Goal: Contribute content

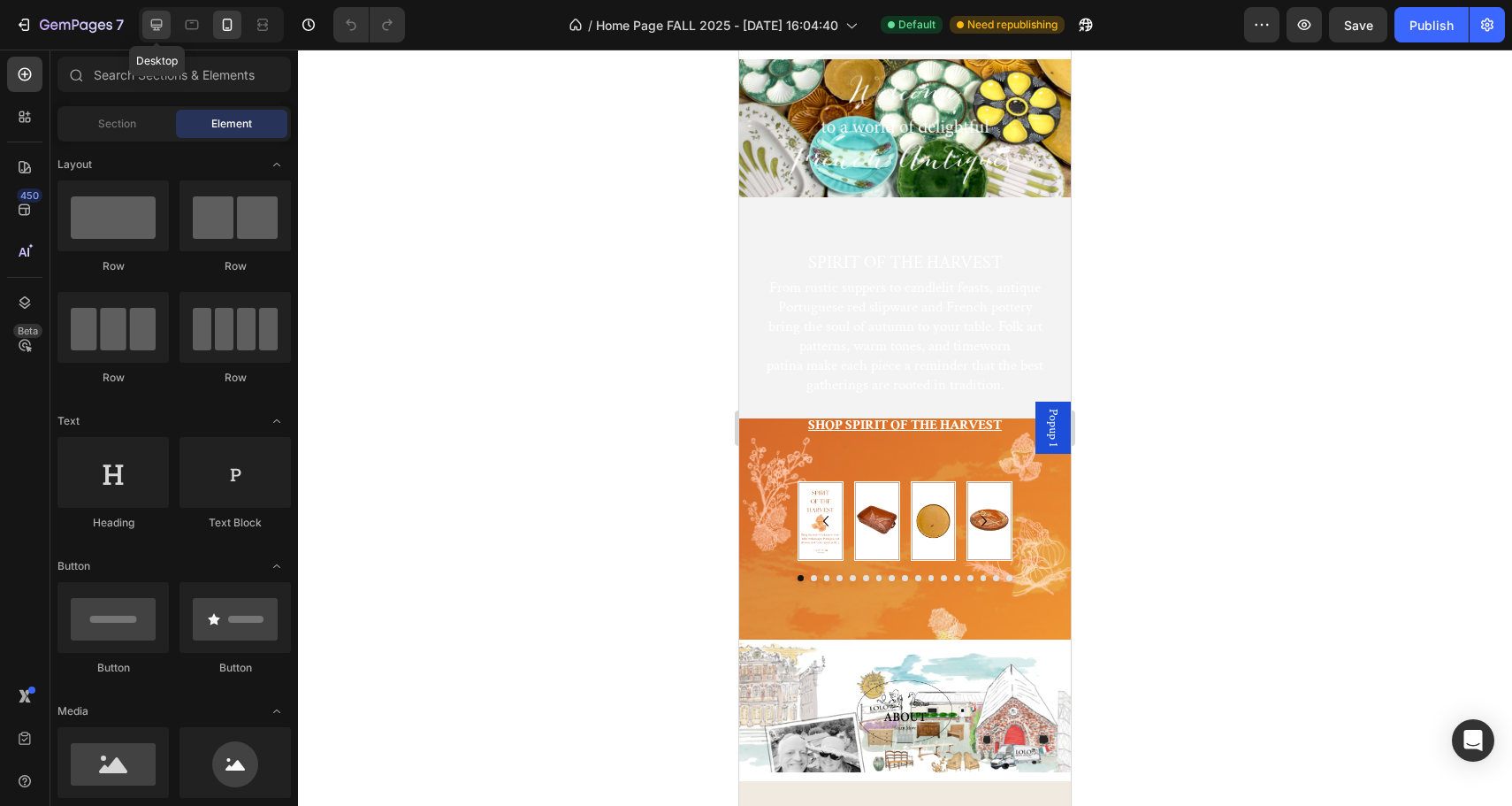
click at [158, 27] on icon at bounding box center [157, 25] width 11 height 11
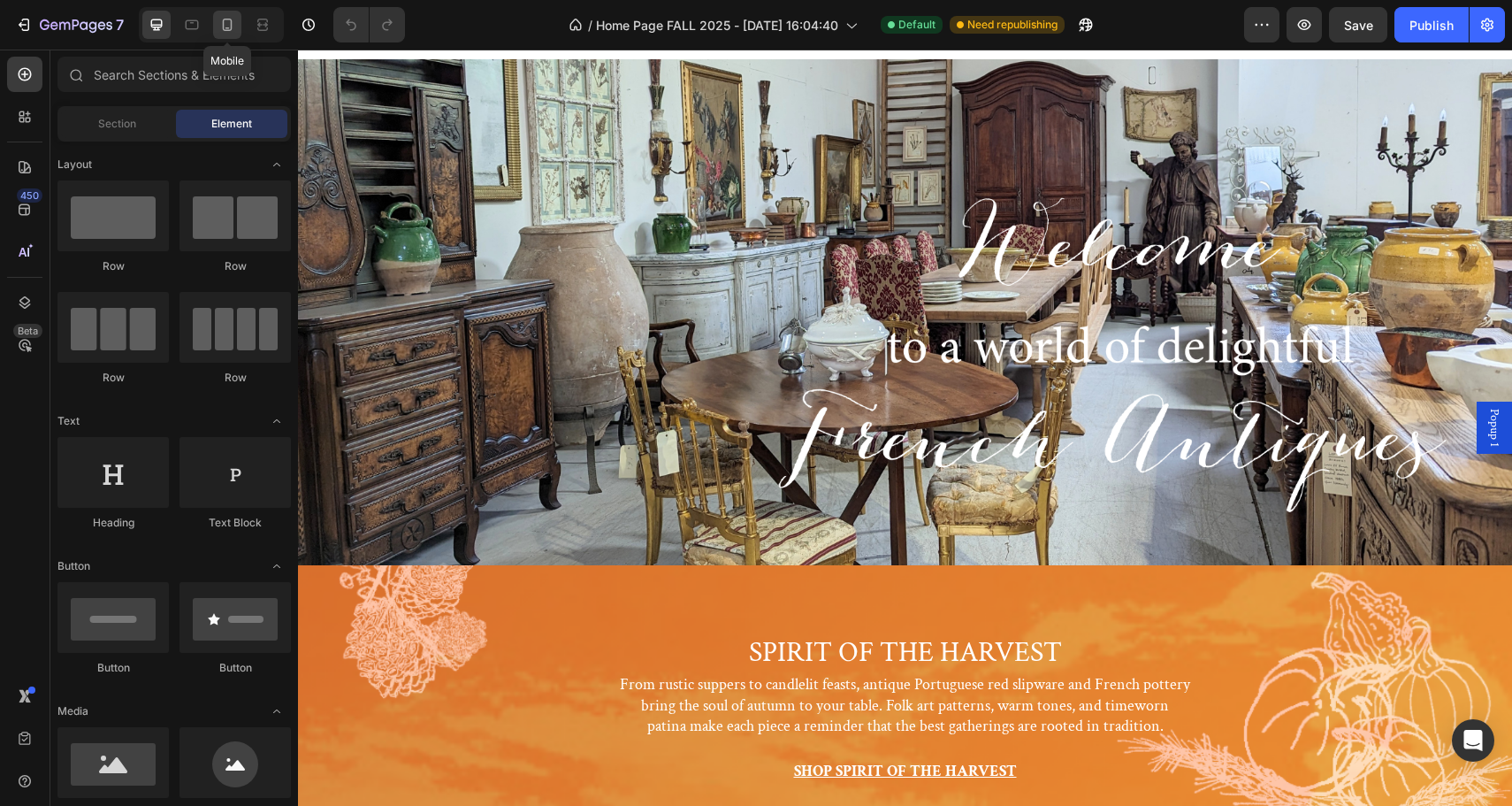
click at [231, 24] on icon at bounding box center [228, 24] width 9 height 12
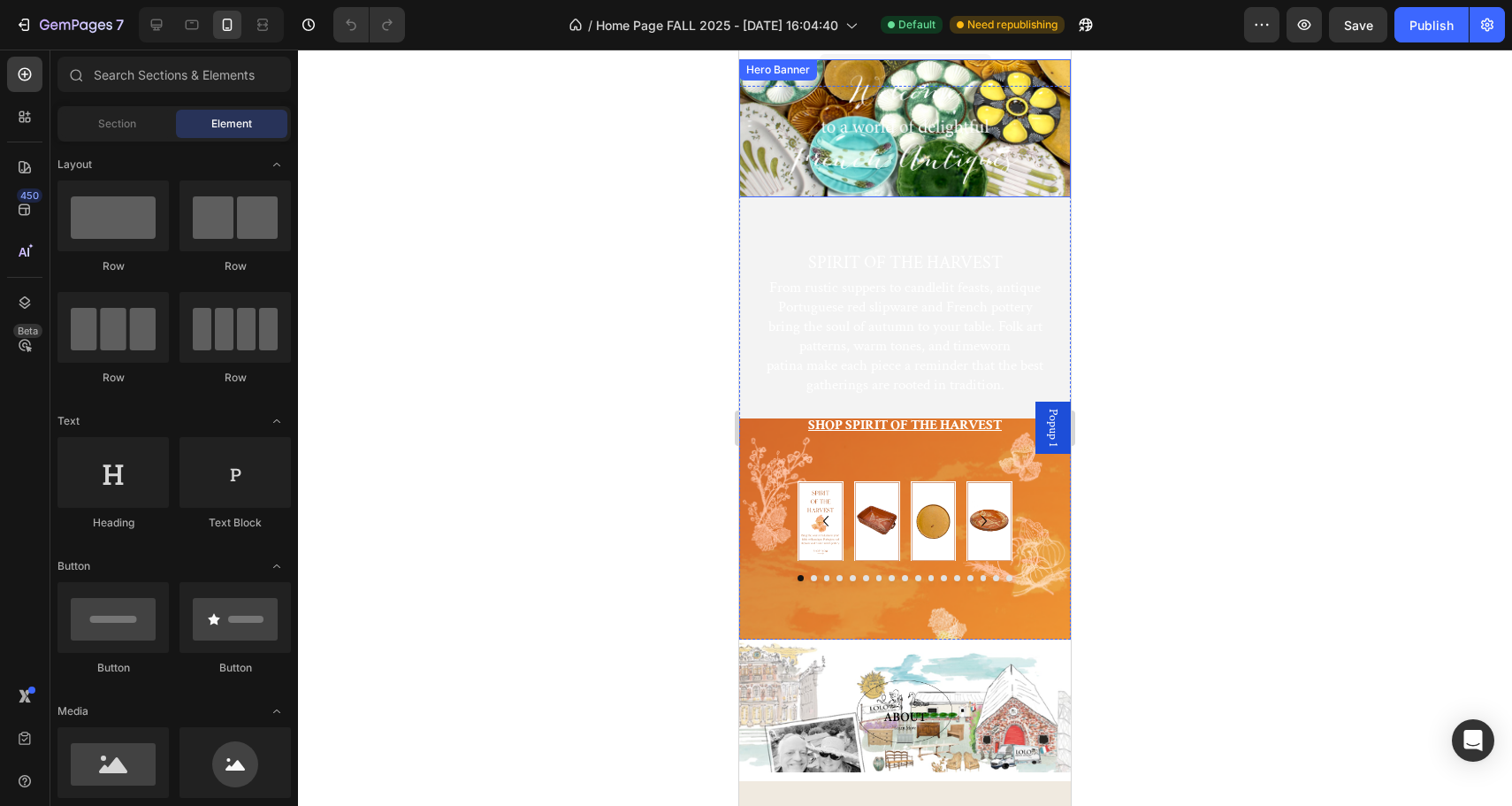
click at [799, 104] on div "Heading" at bounding box center [904, 129] width 303 height 92
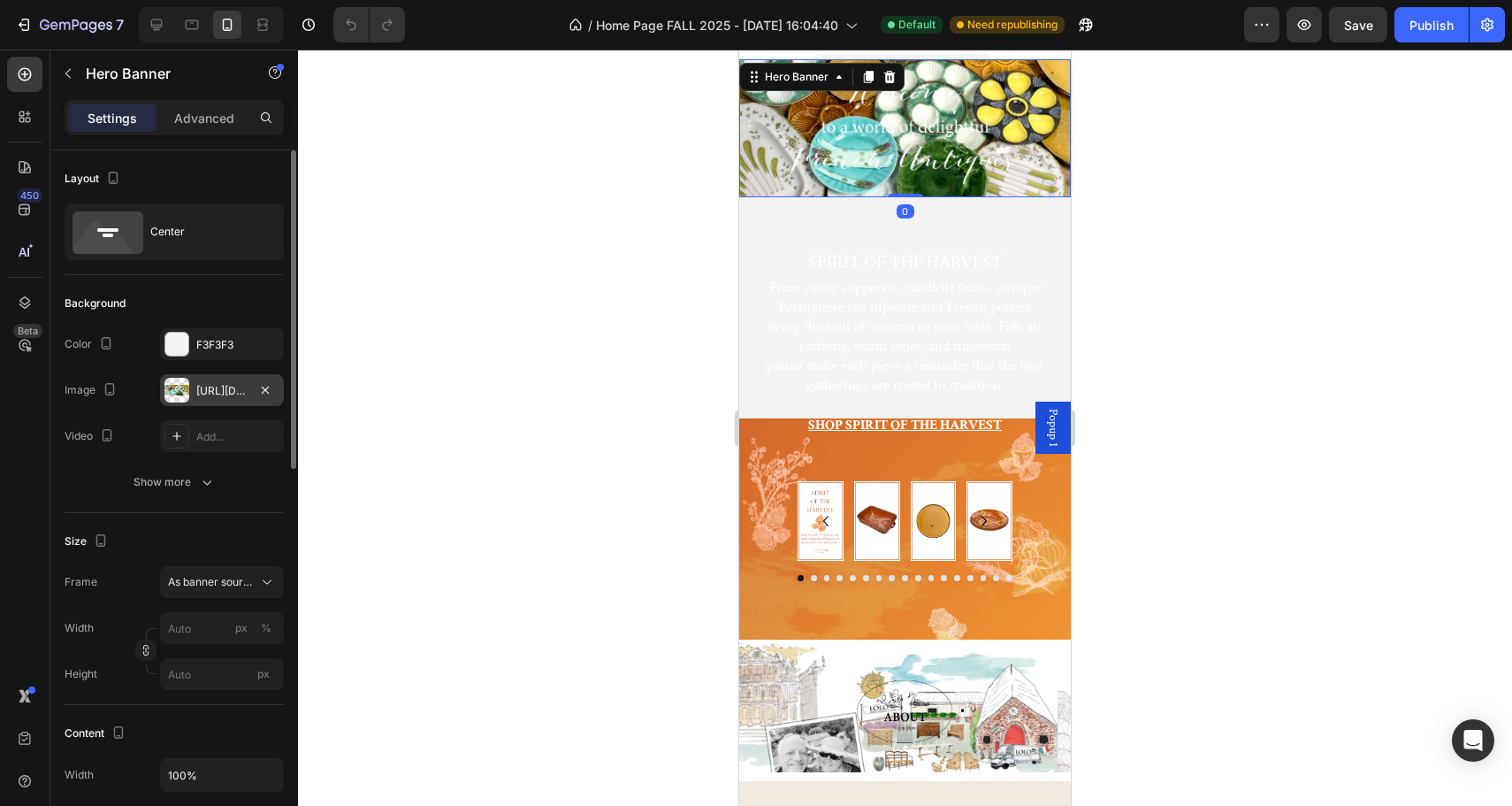
click at [207, 388] on div "[URL][DOMAIN_NAME]" at bounding box center [221, 390] width 52 height 16
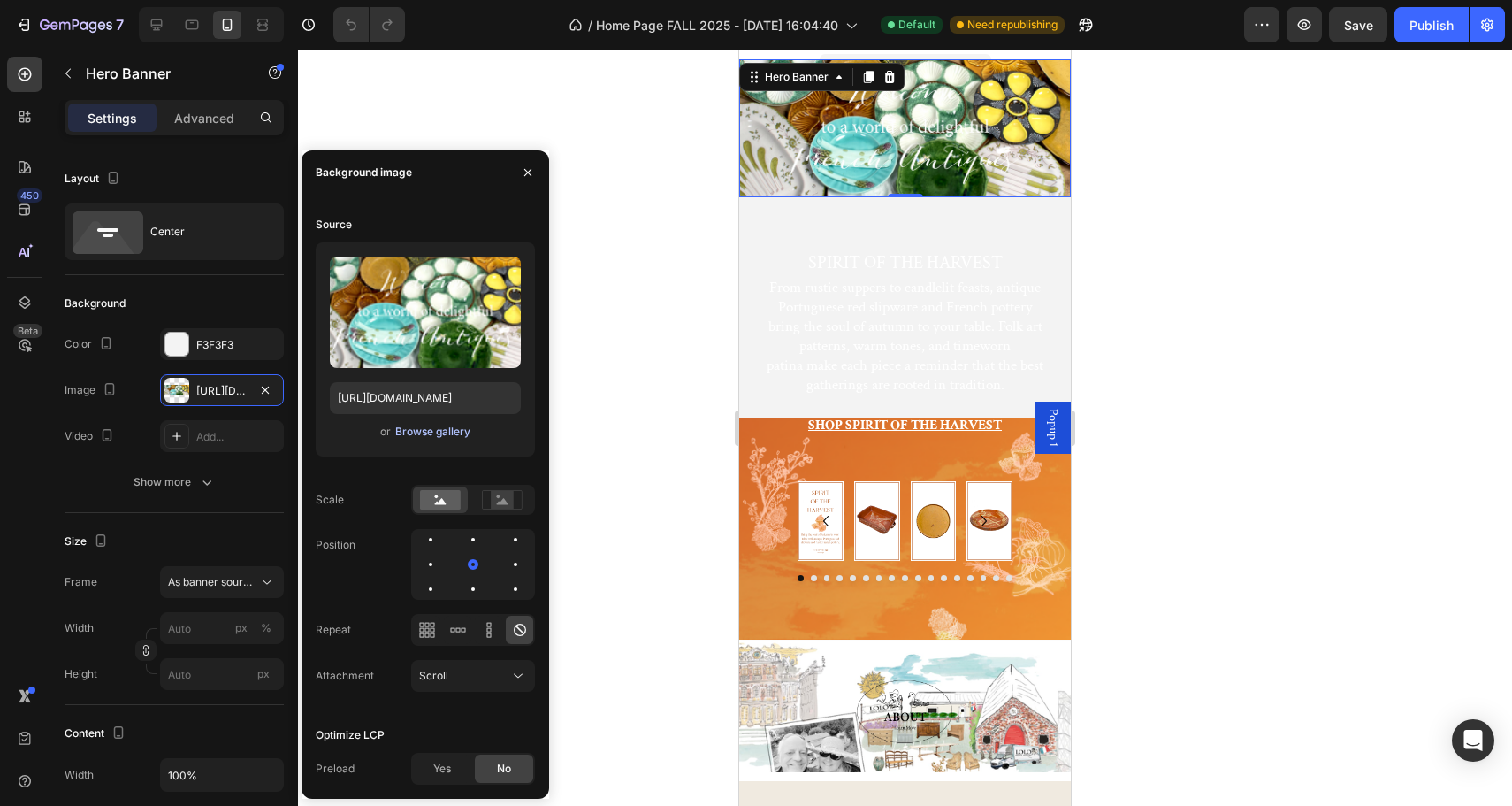
click at [421, 436] on div "Browse gallery" at bounding box center [432, 431] width 75 height 16
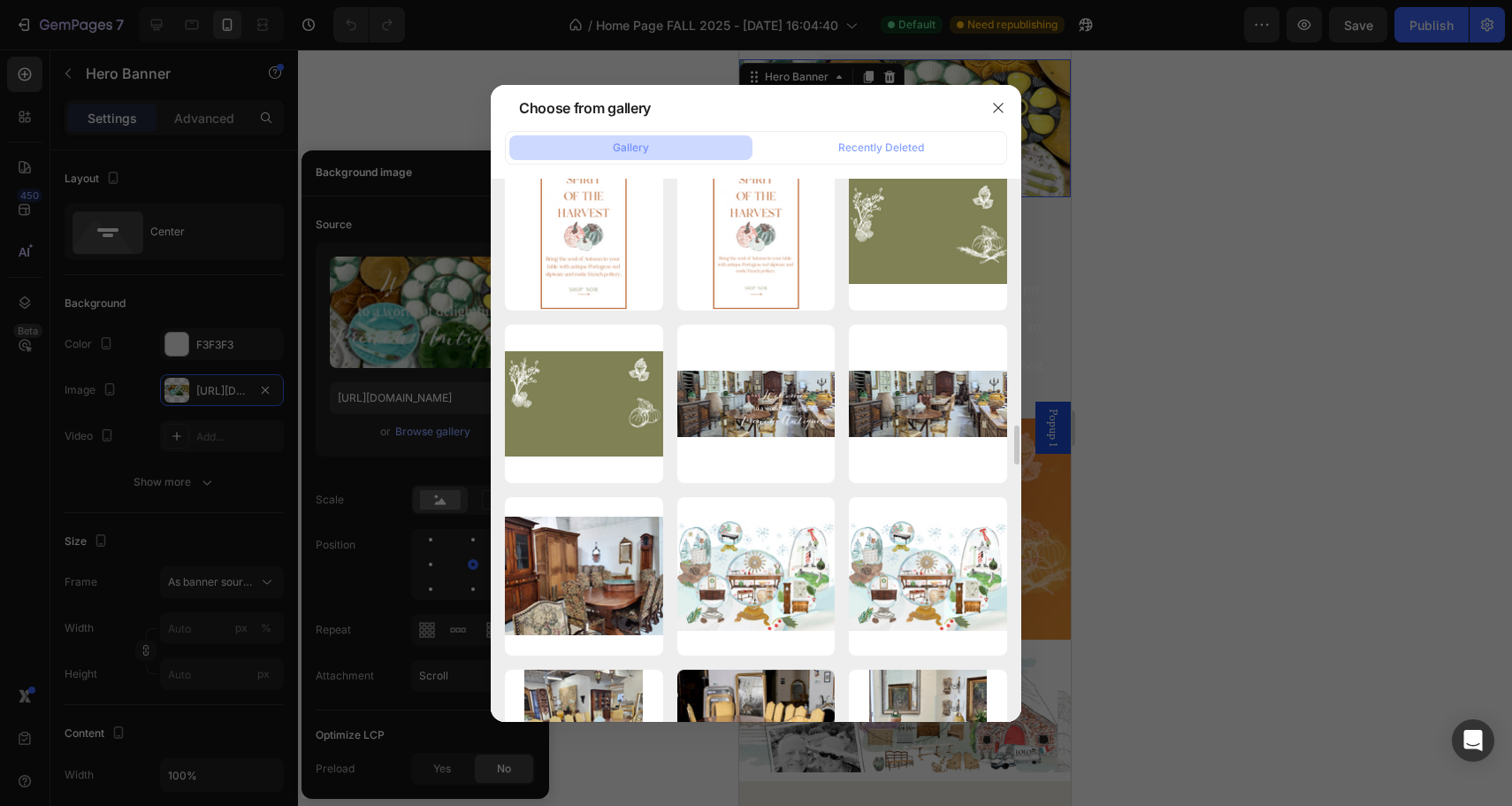
scroll to position [2570, 0]
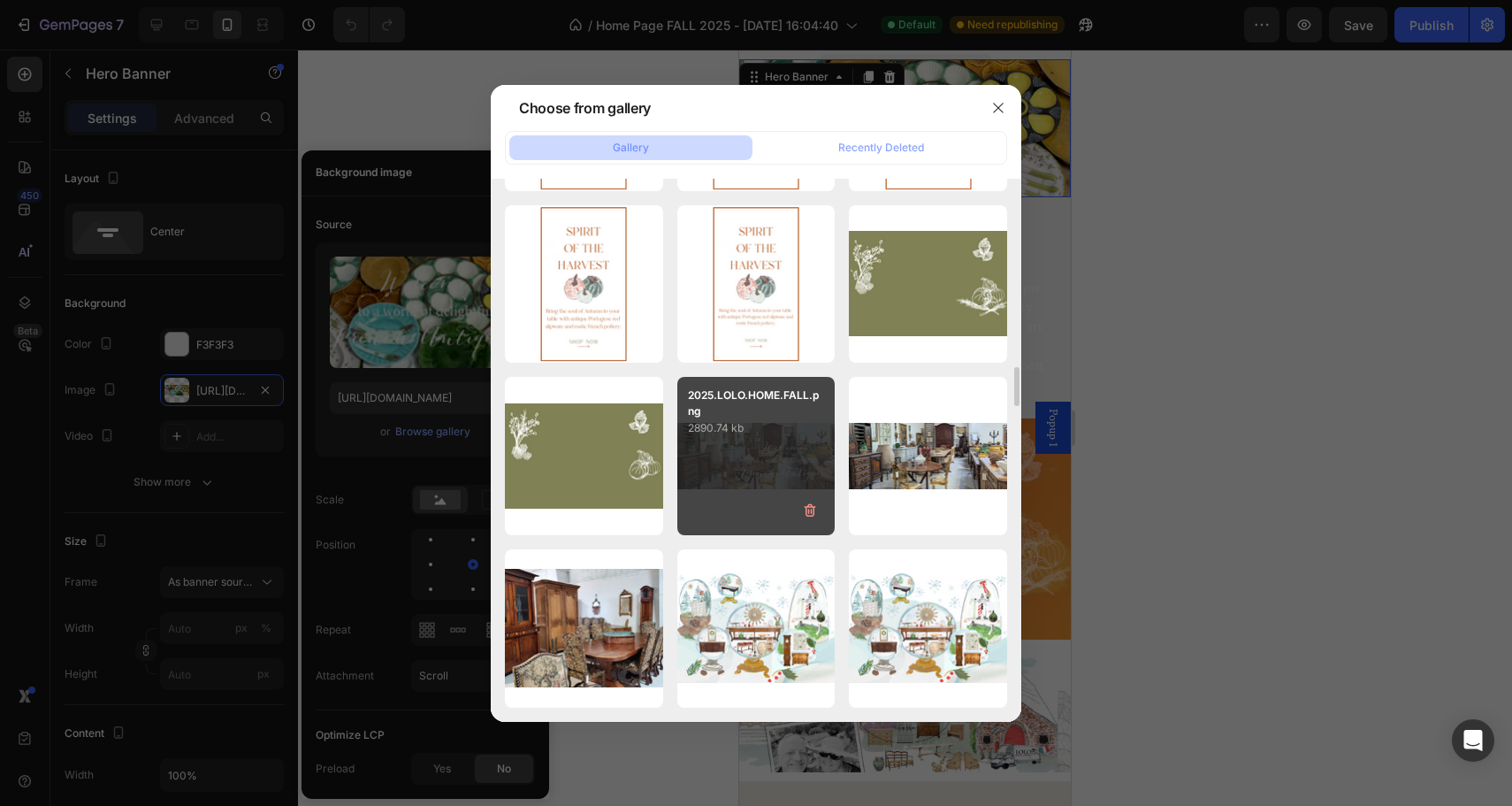
click at [741, 454] on div "2025.LOLO.HOME.FALL.png 2890.74 kb" at bounding box center [756, 456] width 159 height 159
type input "[URL][DOMAIN_NAME]"
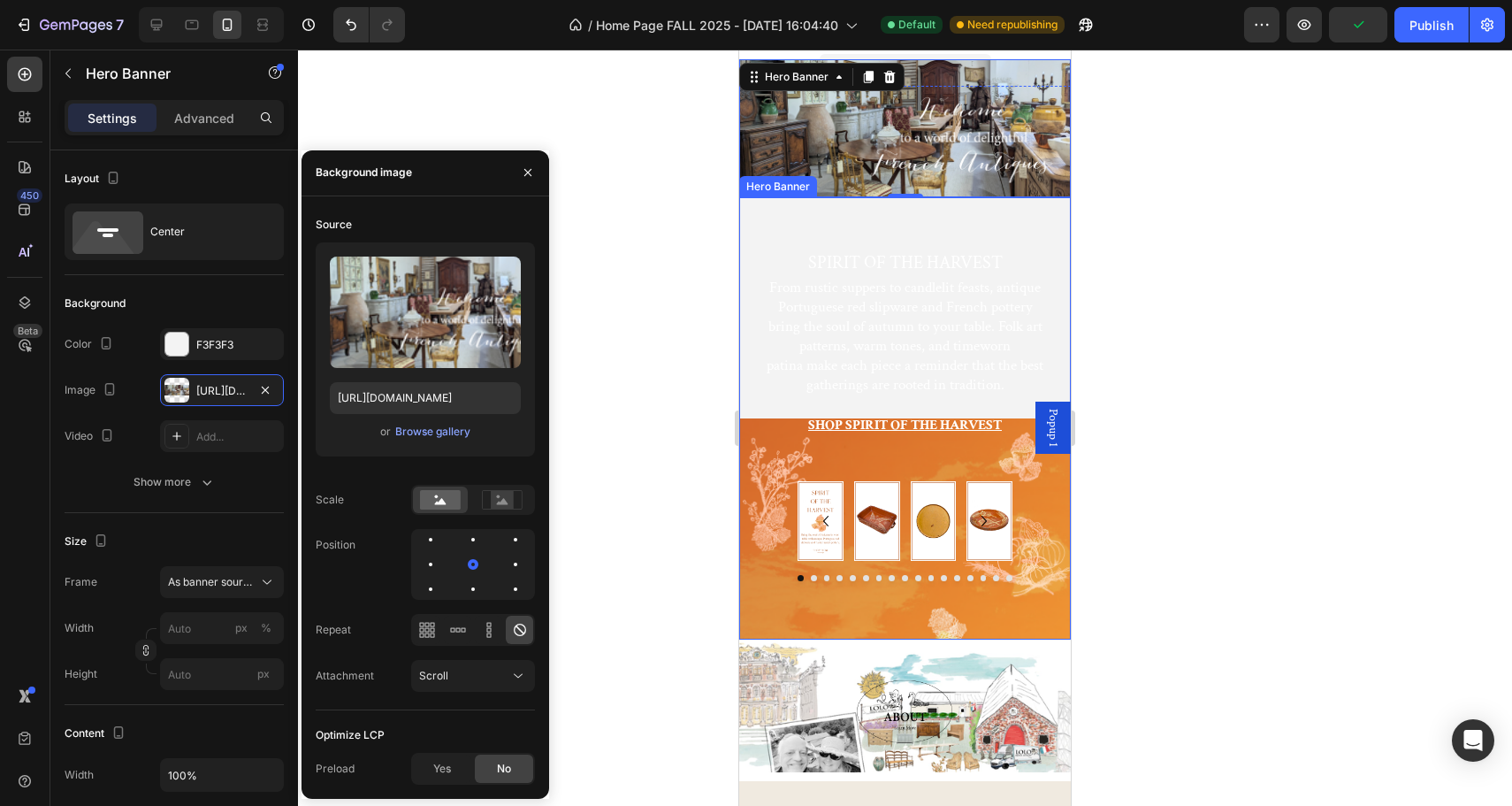
click at [750, 439] on div "SPIRIT OF THE HARVEST Heading From rustic suppers to candlelit feasts, antique …" at bounding box center [904, 437] width 331 height 404
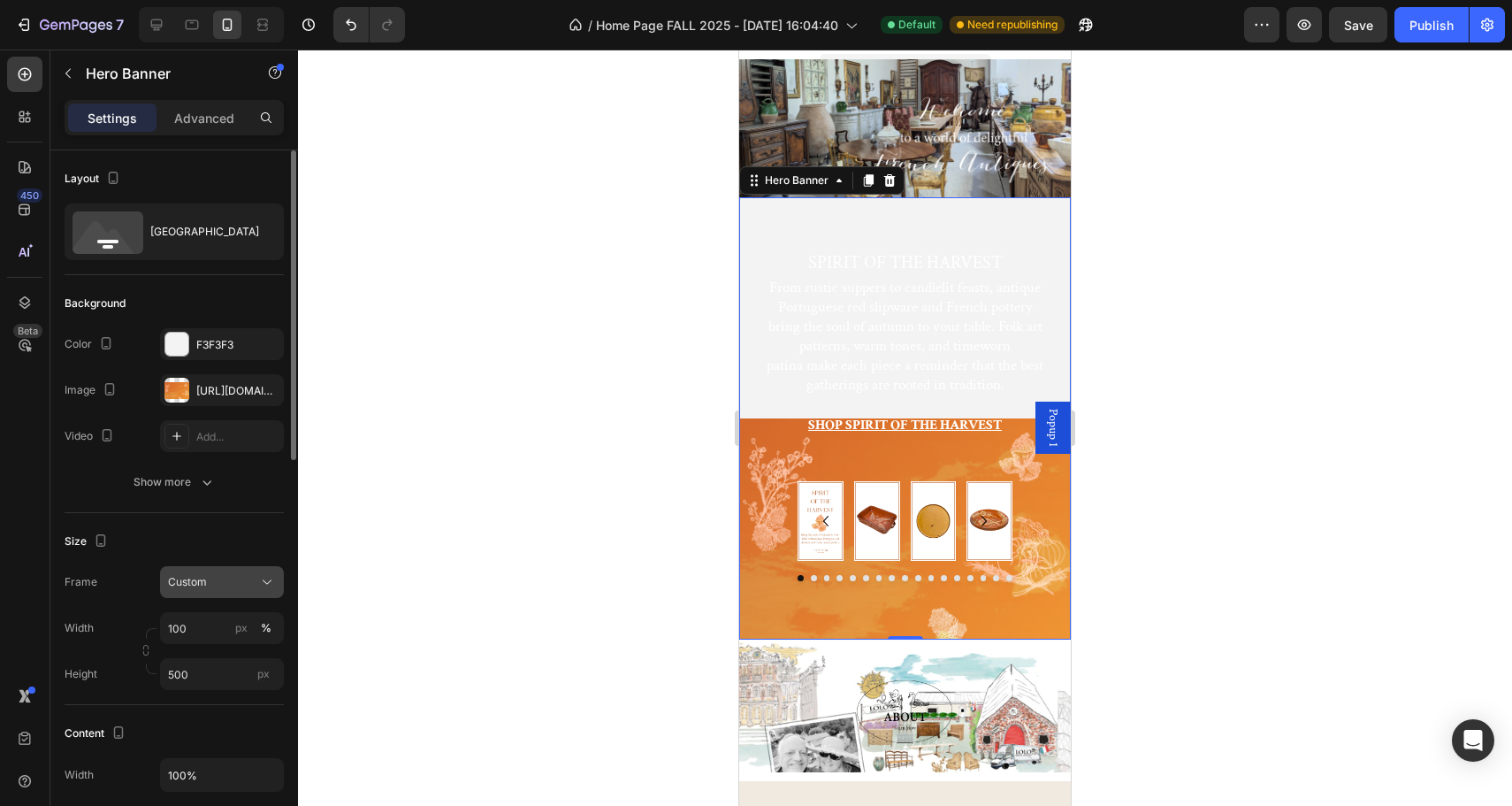
click at [265, 574] on icon at bounding box center [266, 582] width 18 height 18
click at [1472, 738] on icon "Open Intercom Messenger" at bounding box center [1473, 740] width 21 height 23
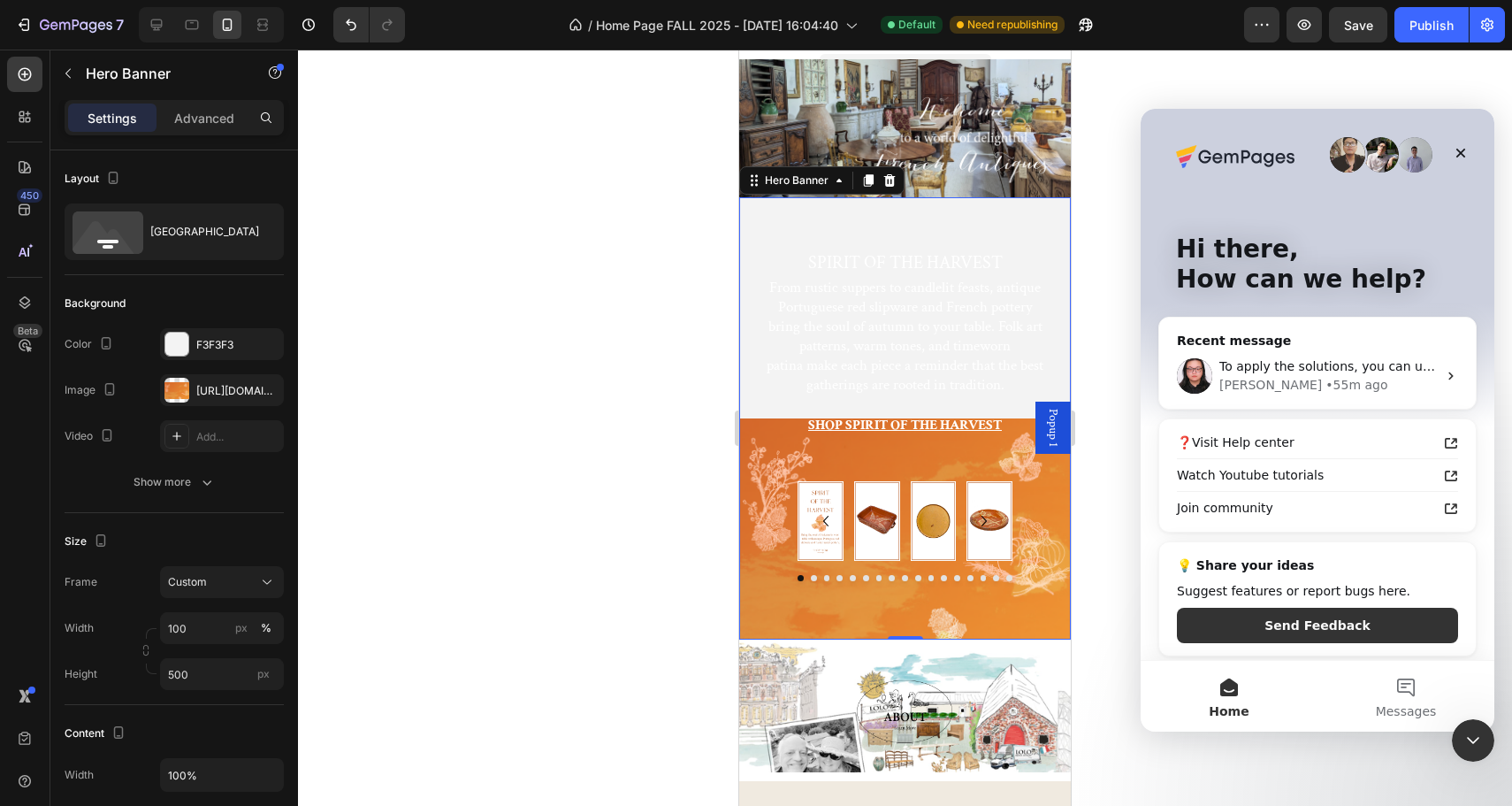
scroll to position [0, 0]
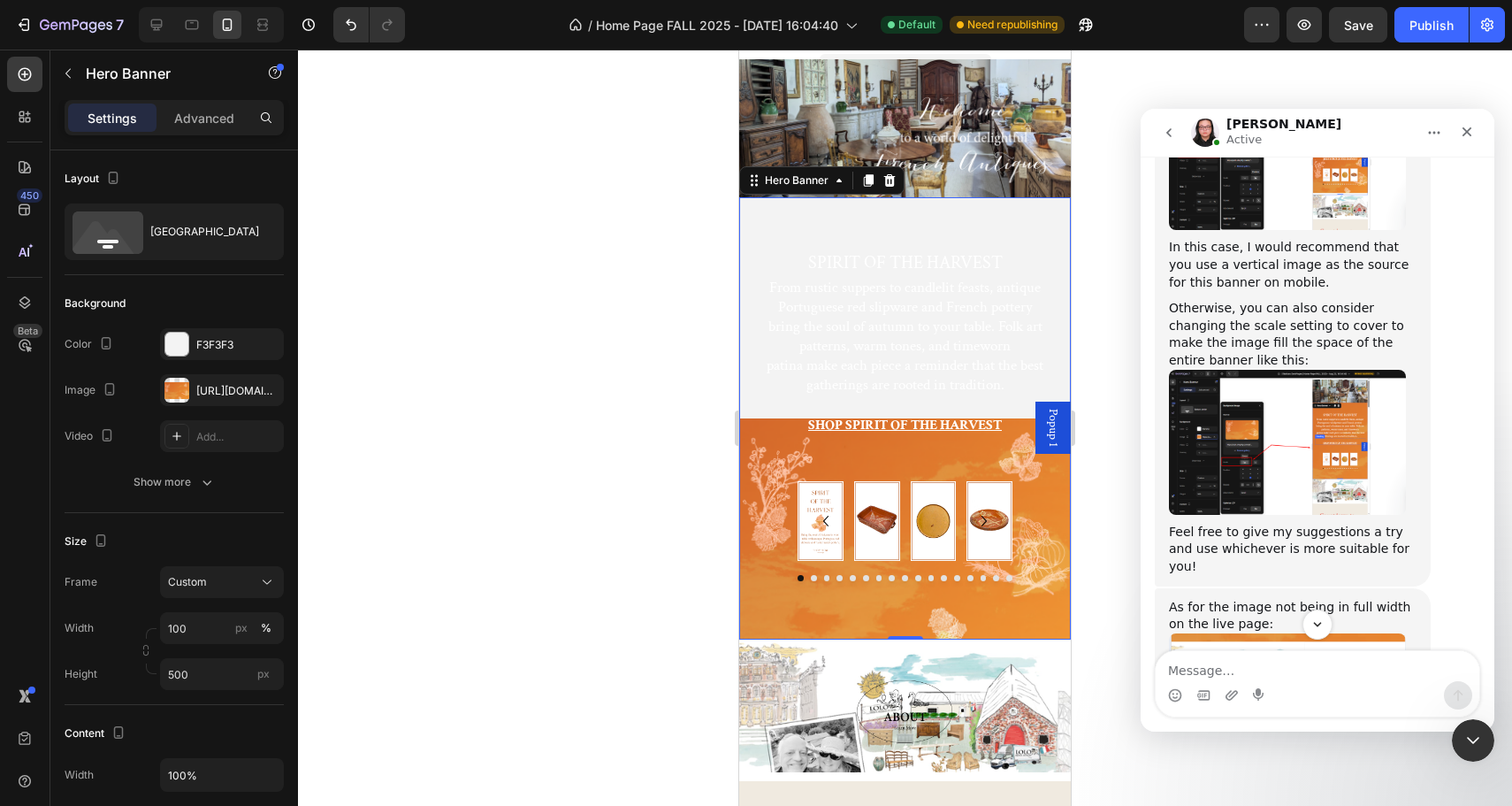
scroll to position [2635, 0]
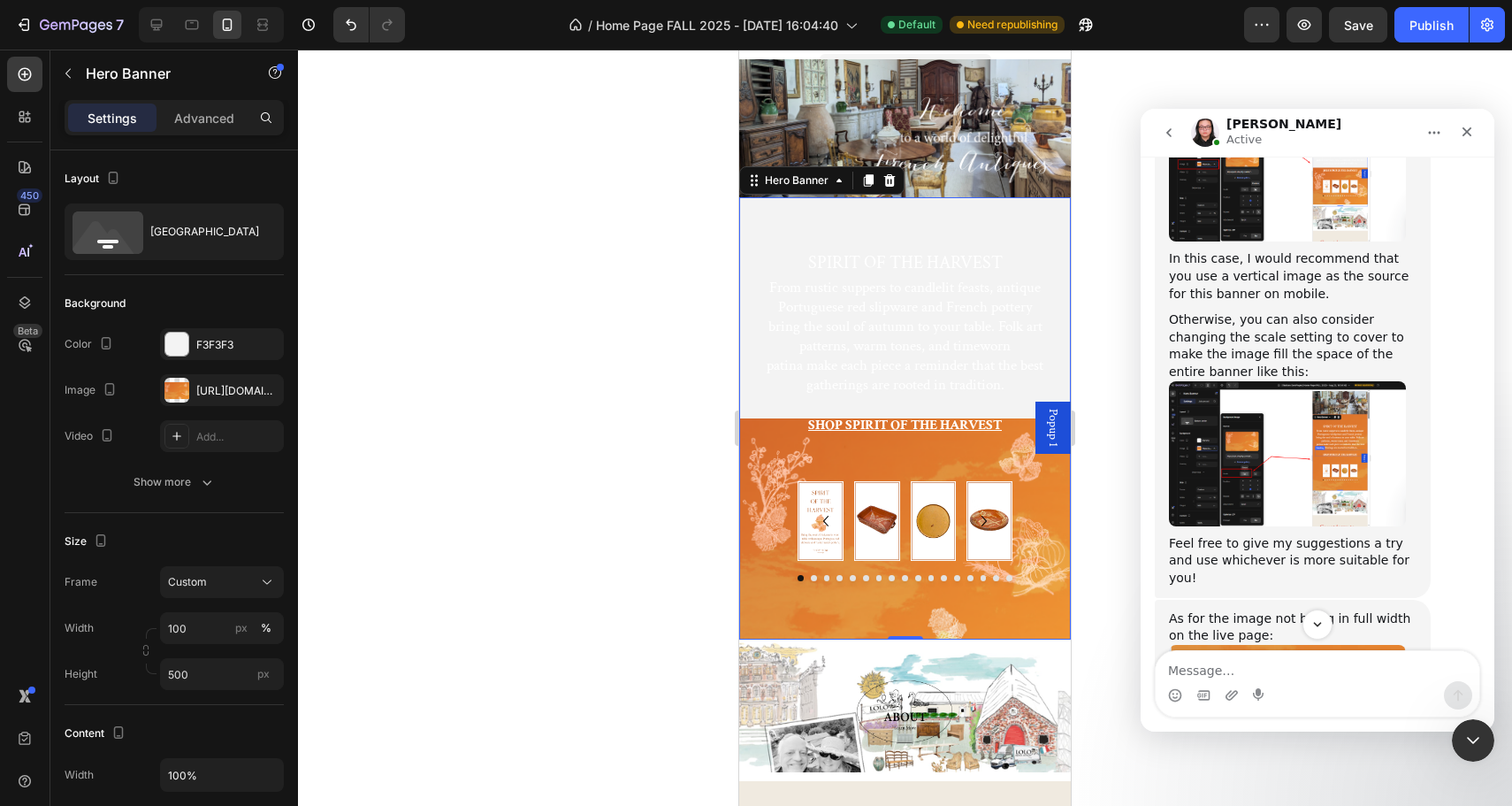
click at [1284, 381] on img "Nathan says…" at bounding box center [1287, 453] width 237 height 145
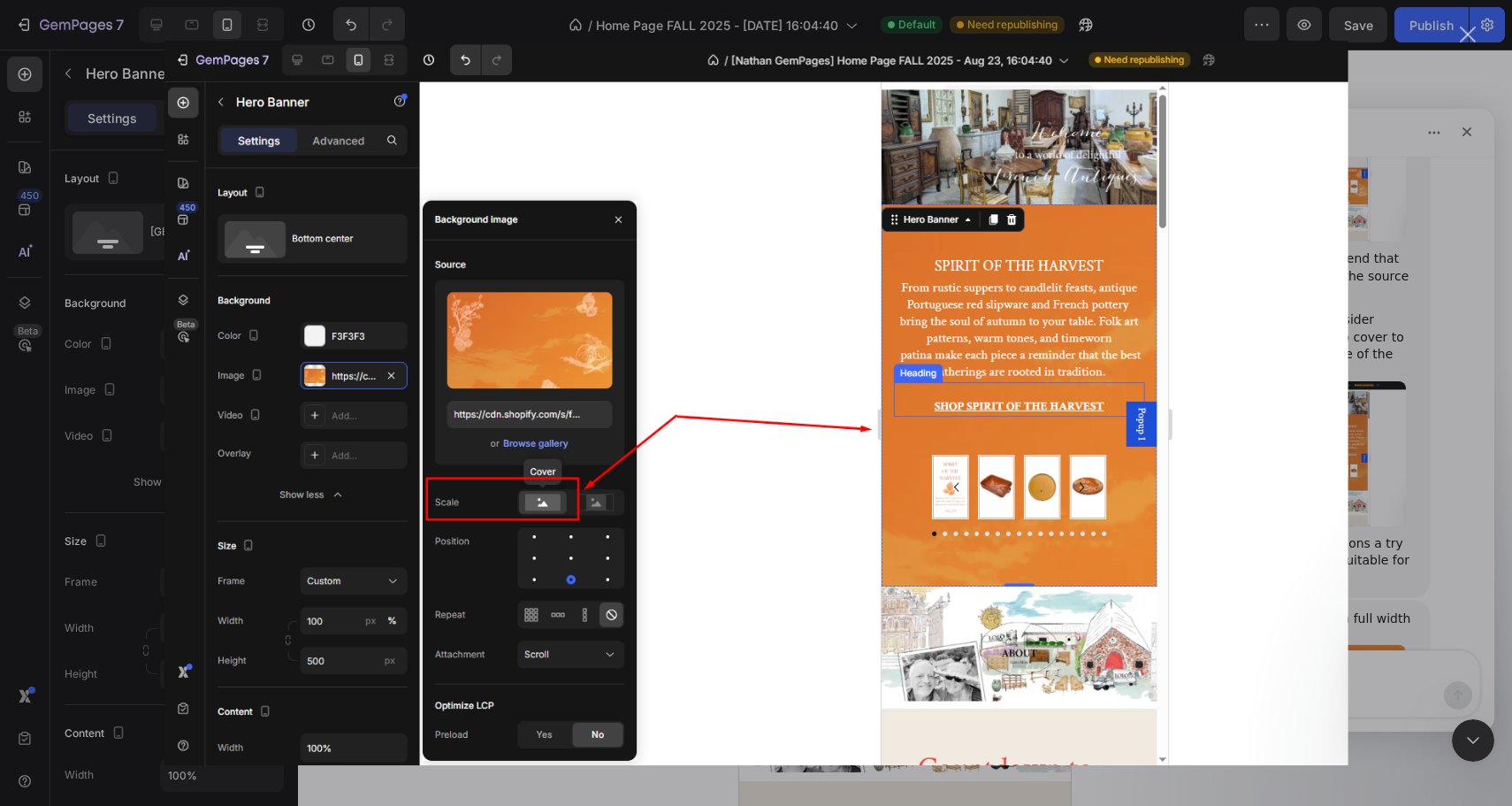
click at [1466, 32] on div "Close" at bounding box center [1468, 35] width 17 height 17
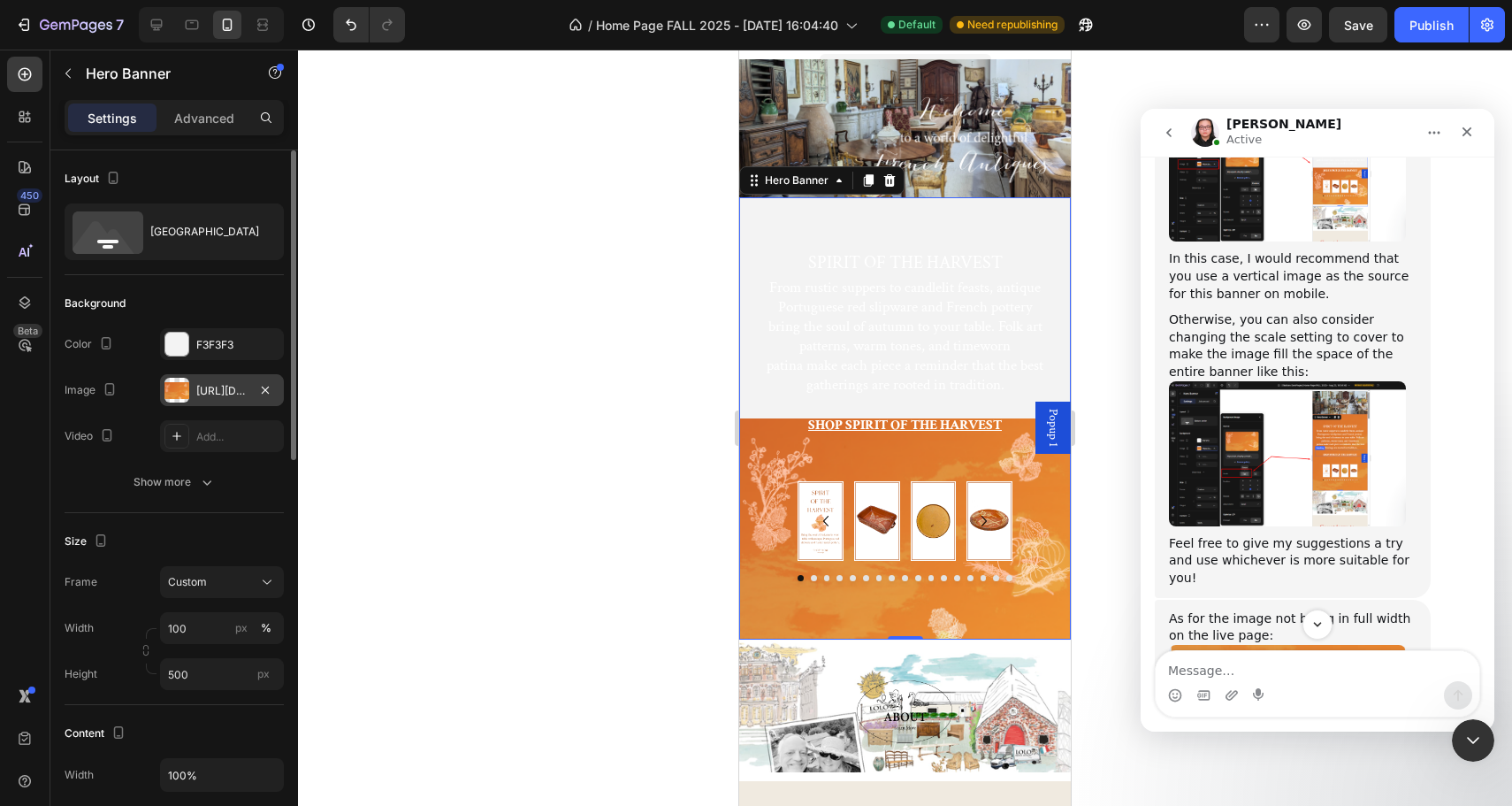
click at [203, 385] on div "[URL][DOMAIN_NAME]" at bounding box center [221, 390] width 52 height 16
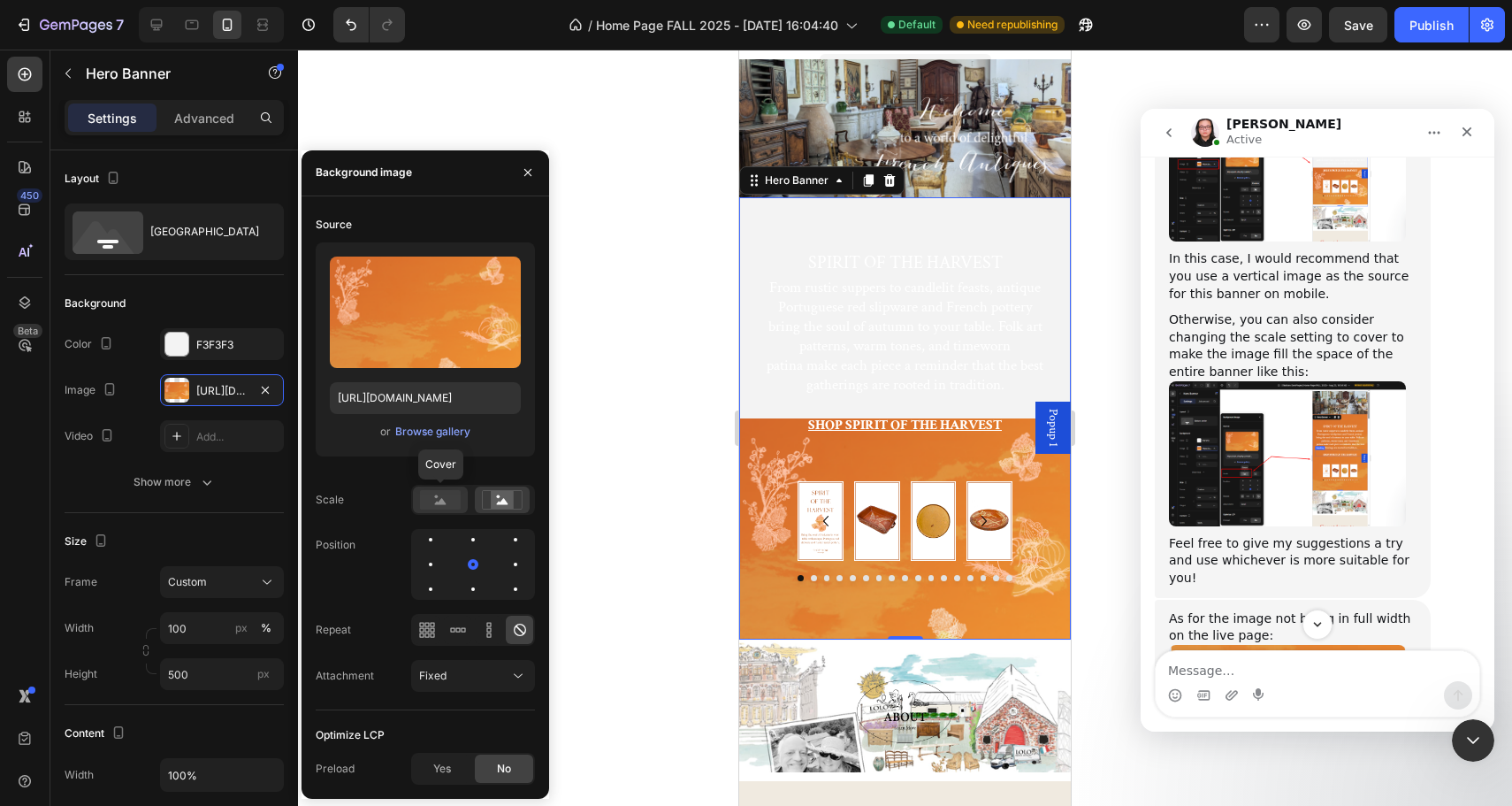
click at [431, 499] on rect at bounding box center [440, 499] width 40 height 20
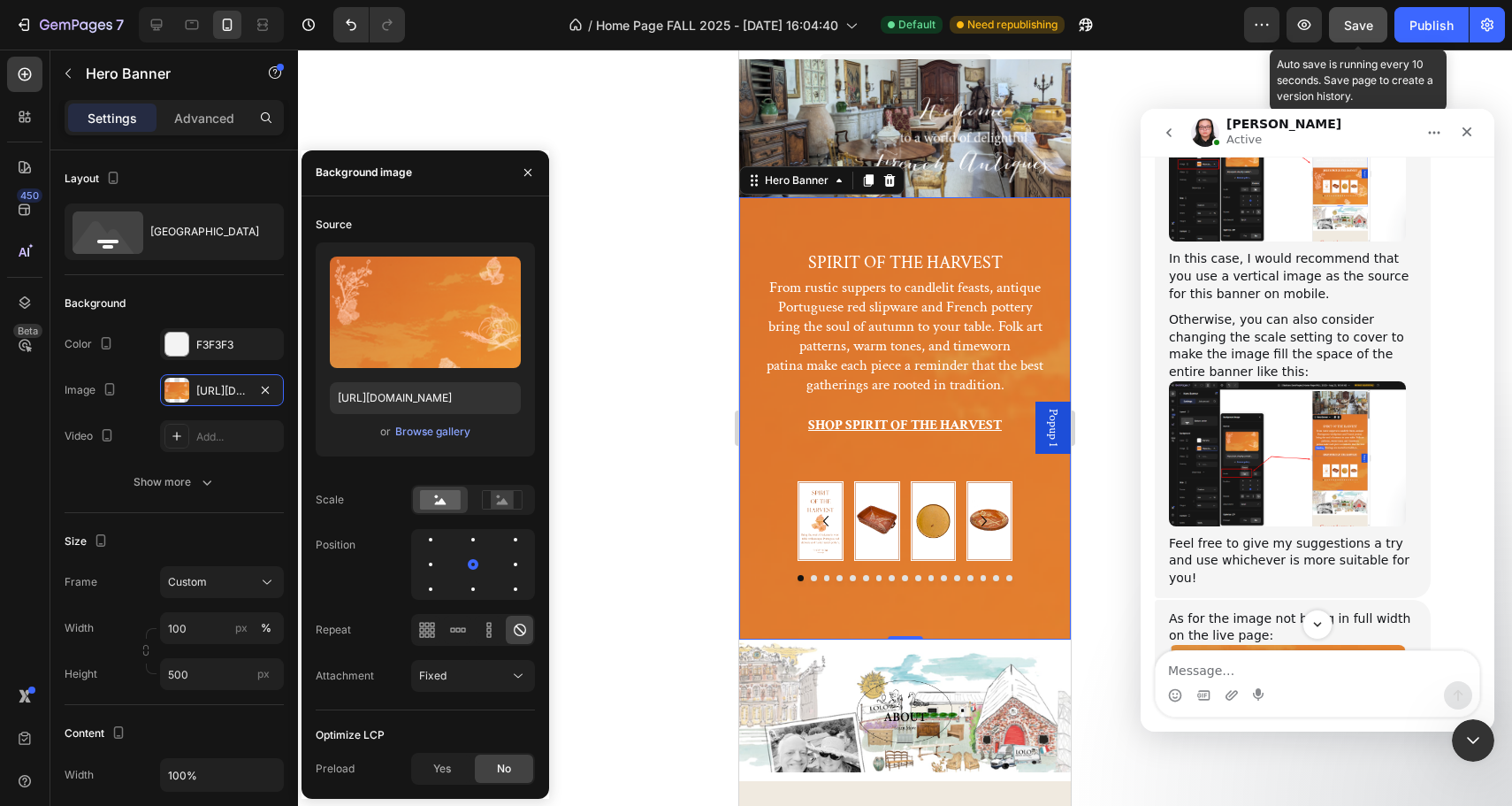
click at [1357, 25] on span "Save" at bounding box center [1358, 25] width 29 height 15
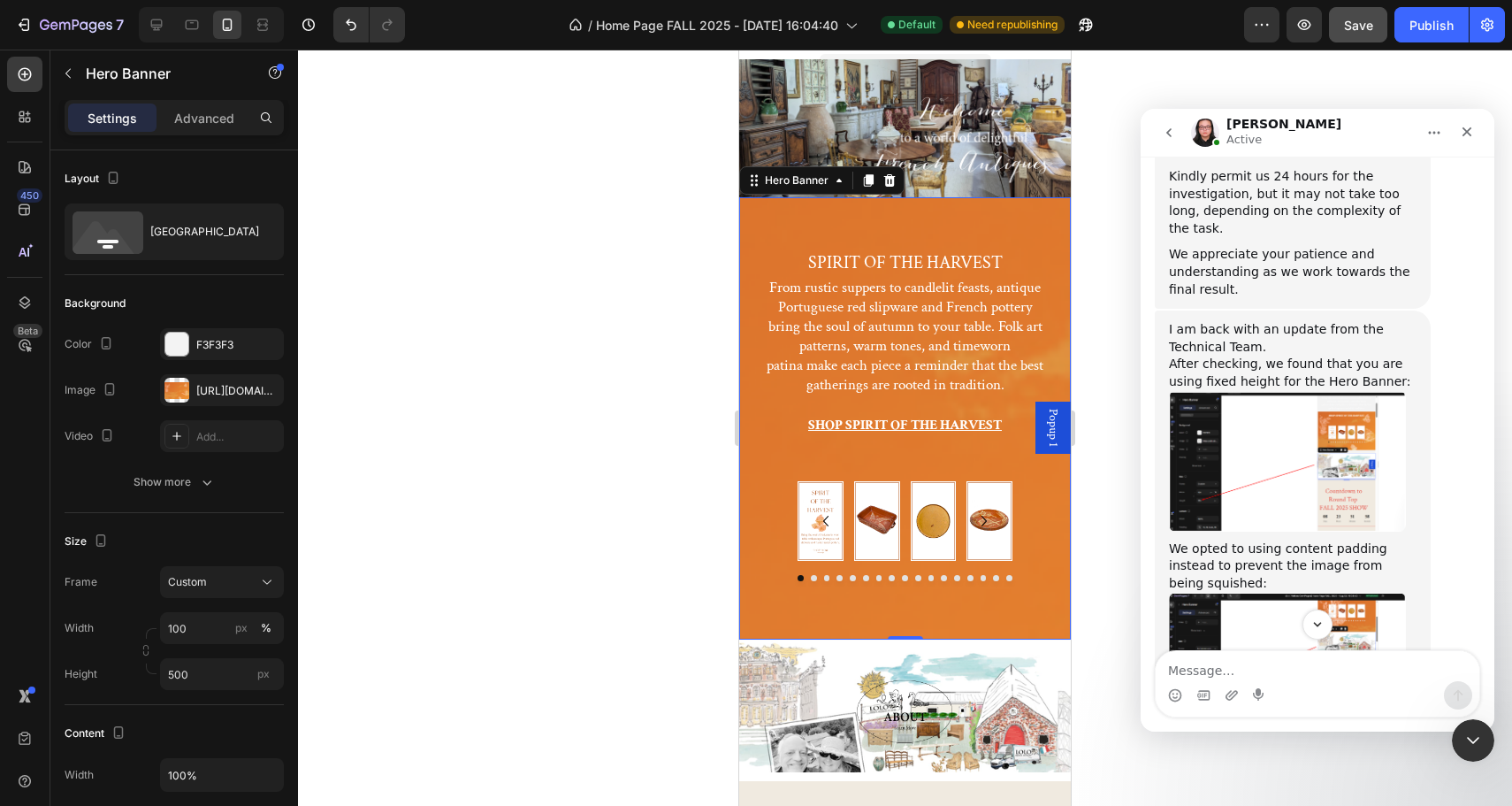
scroll to position [3338, 0]
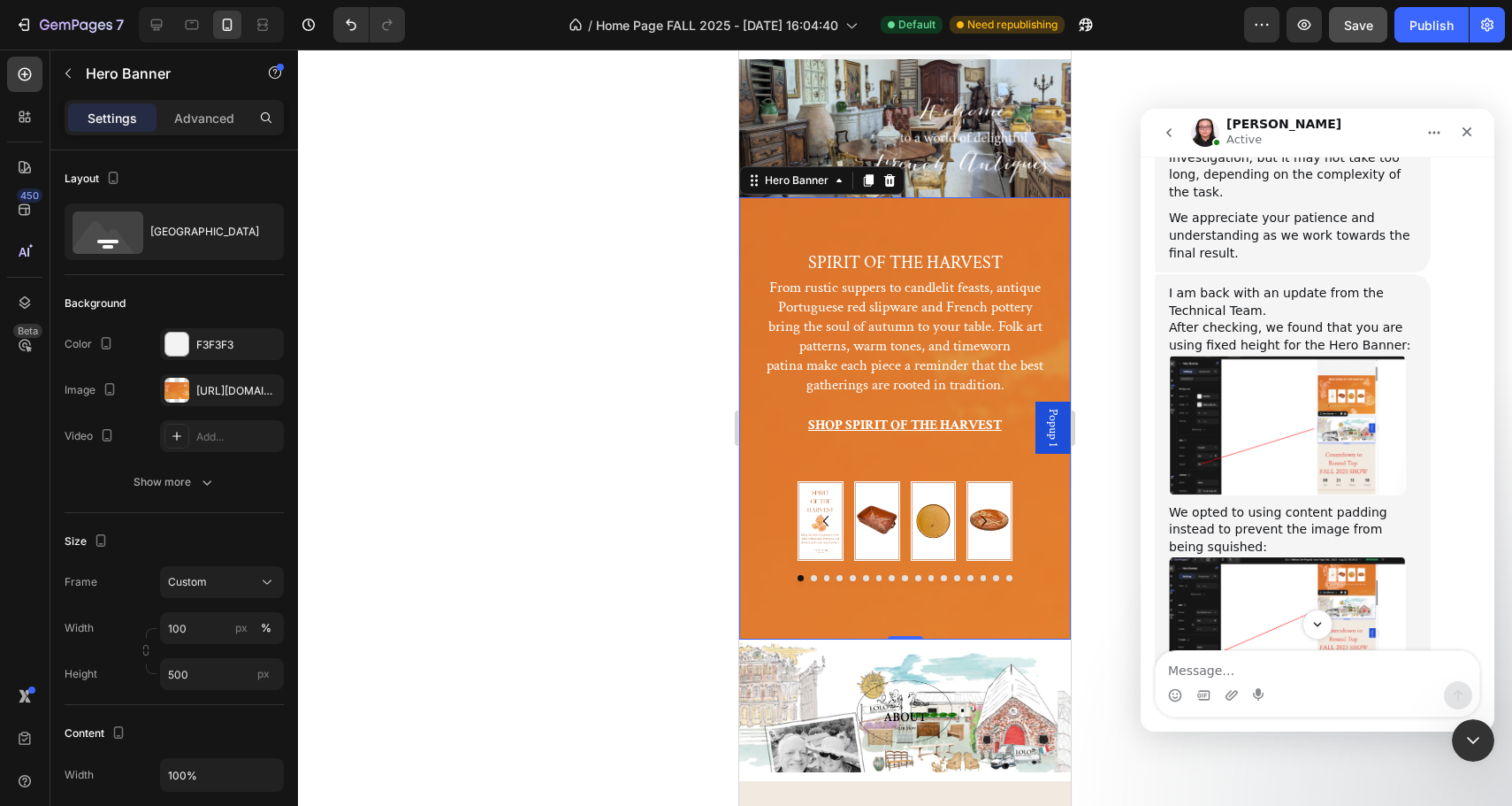
click at [1337, 556] on img "Nathan says…" at bounding box center [1287, 628] width 237 height 143
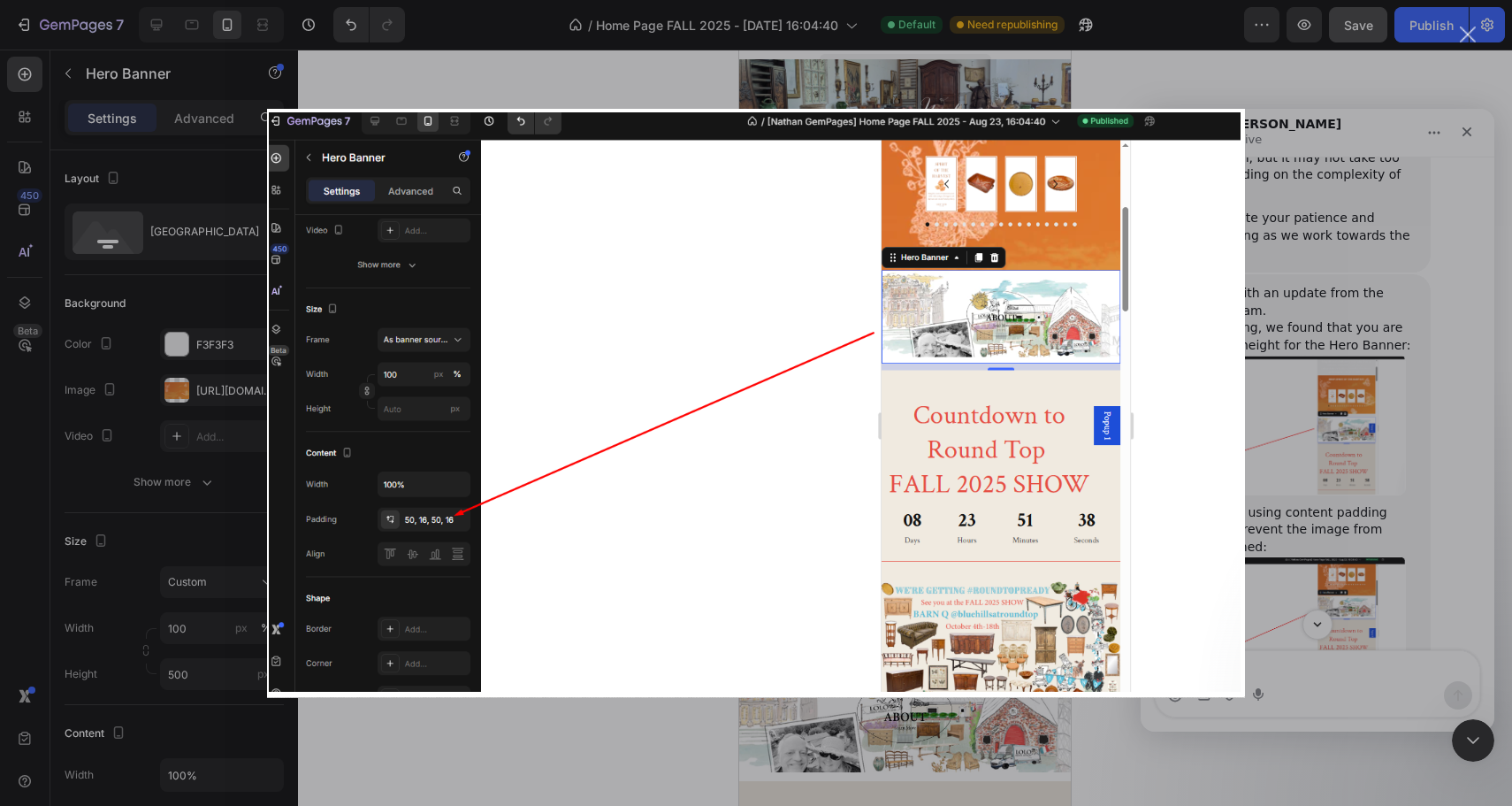
click at [1378, 84] on div "Intercom messenger" at bounding box center [756, 403] width 1512 height 806
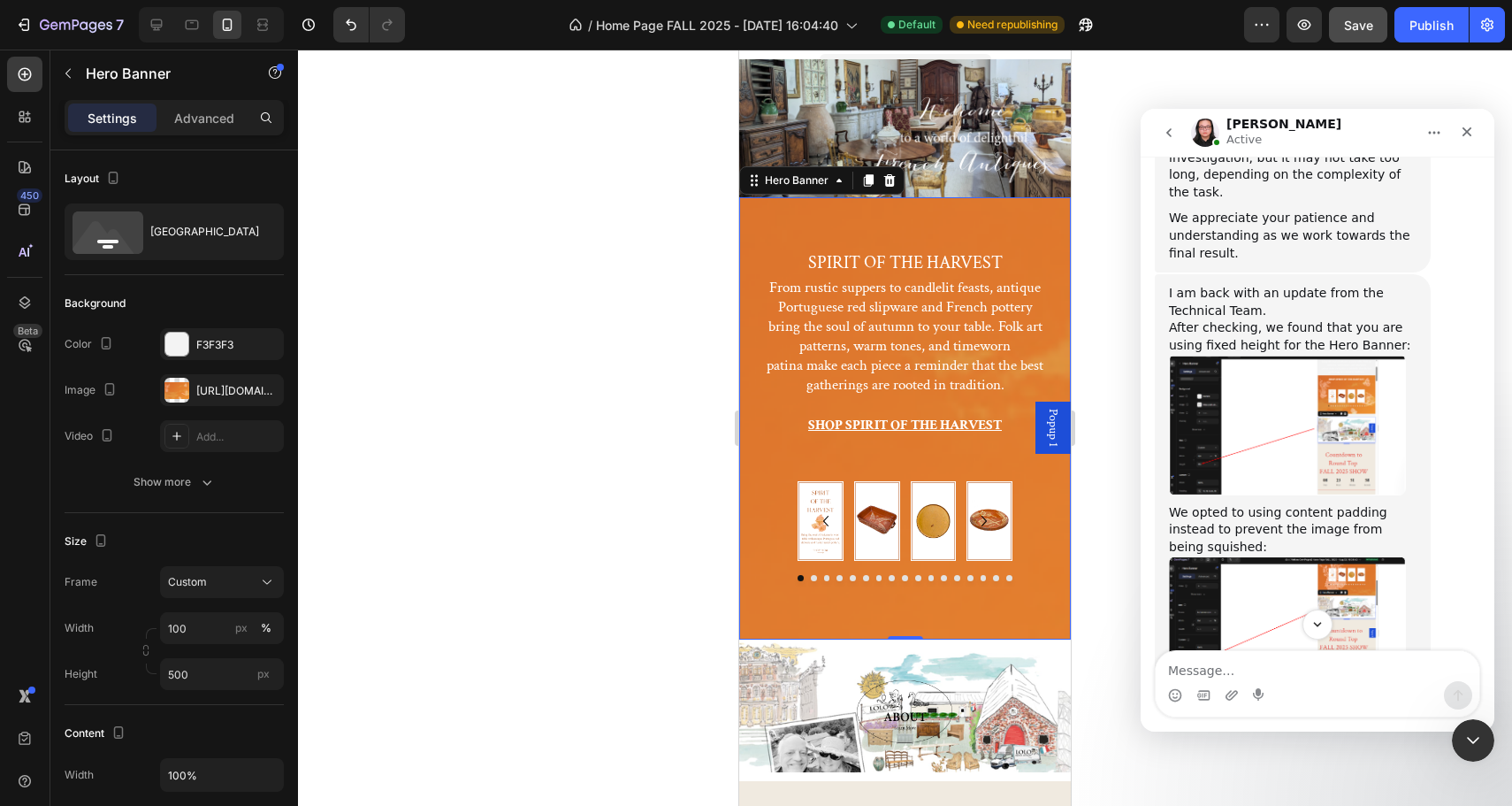
click at [1287, 355] on img "Nathan says…" at bounding box center [1287, 425] width 237 height 141
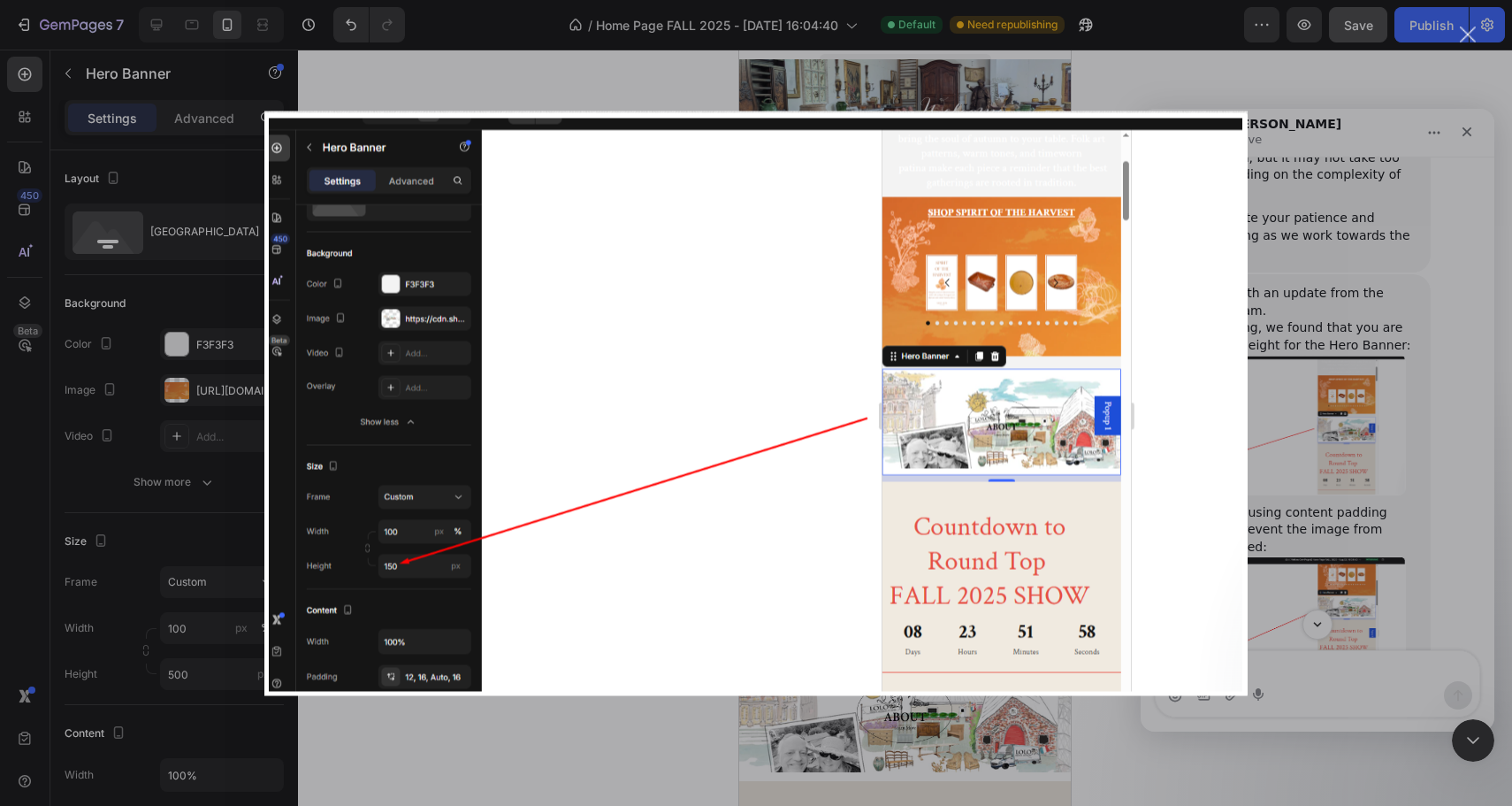
click at [1469, 32] on div "Close" at bounding box center [1468, 35] width 17 height 17
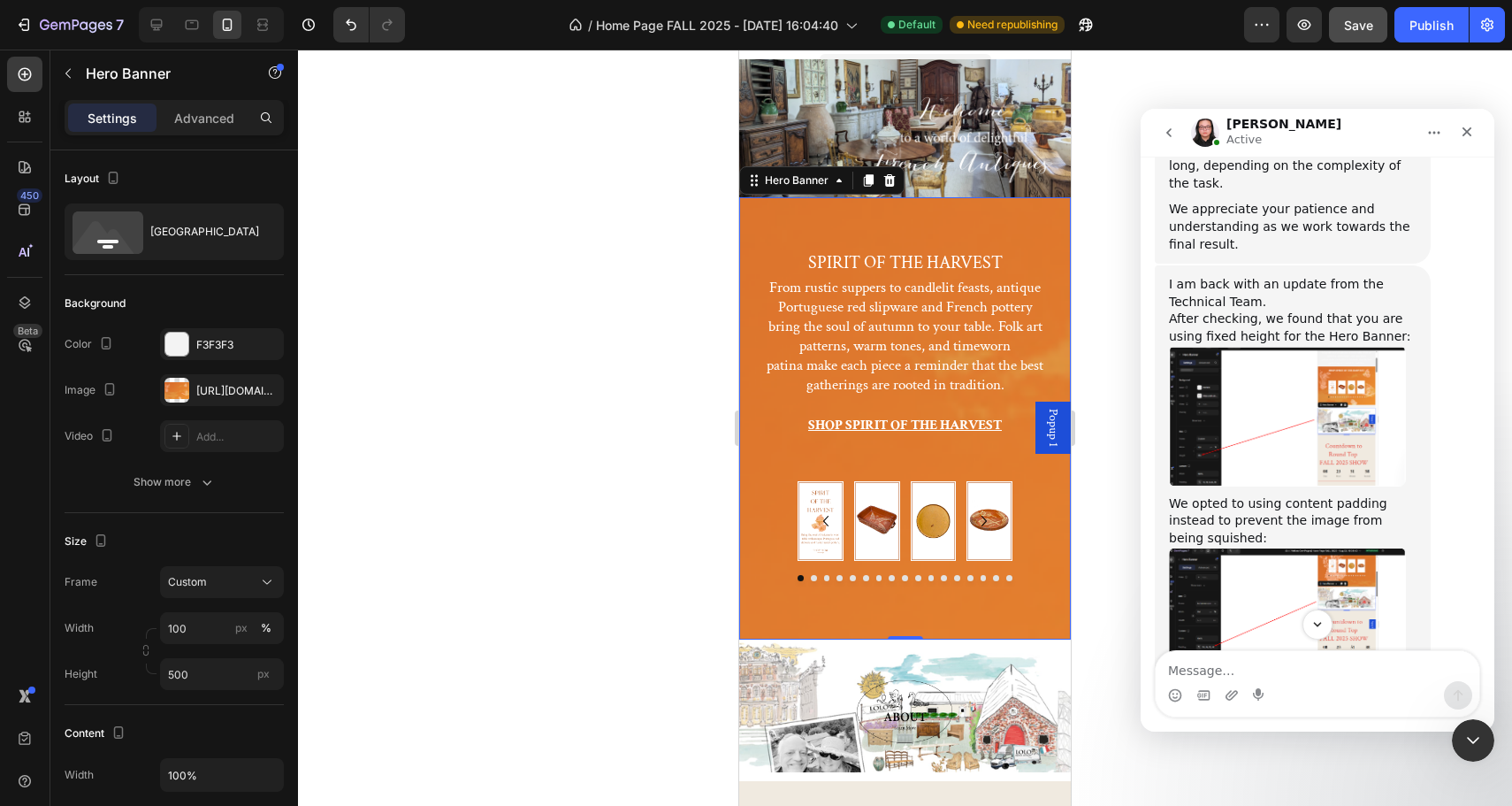
scroll to position [3348, 0]
click at [1272, 546] on img "Nathan says…" at bounding box center [1287, 617] width 237 height 143
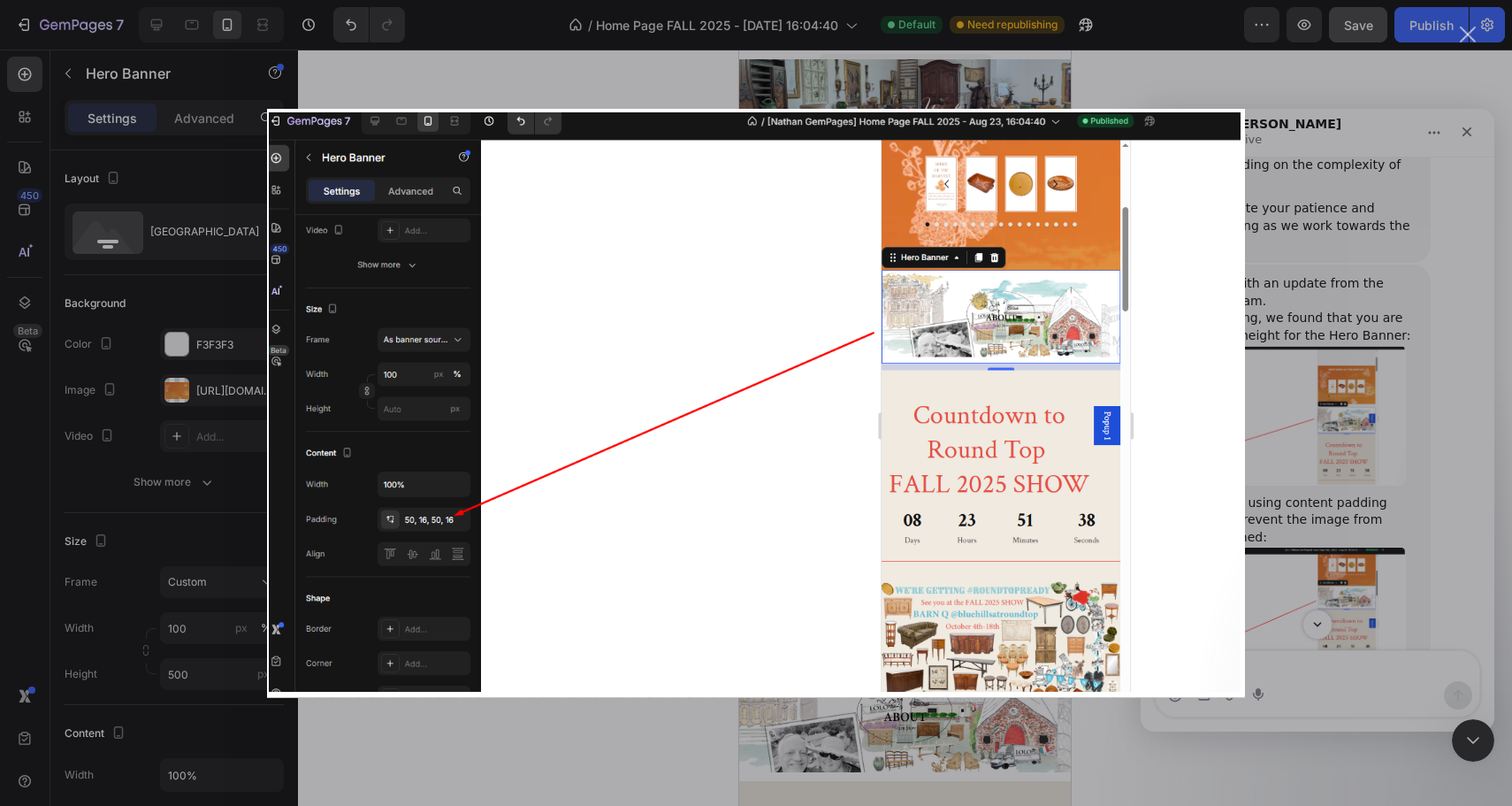
scroll to position [0, 0]
click at [1463, 202] on div "Intercom messenger" at bounding box center [756, 403] width 1512 height 806
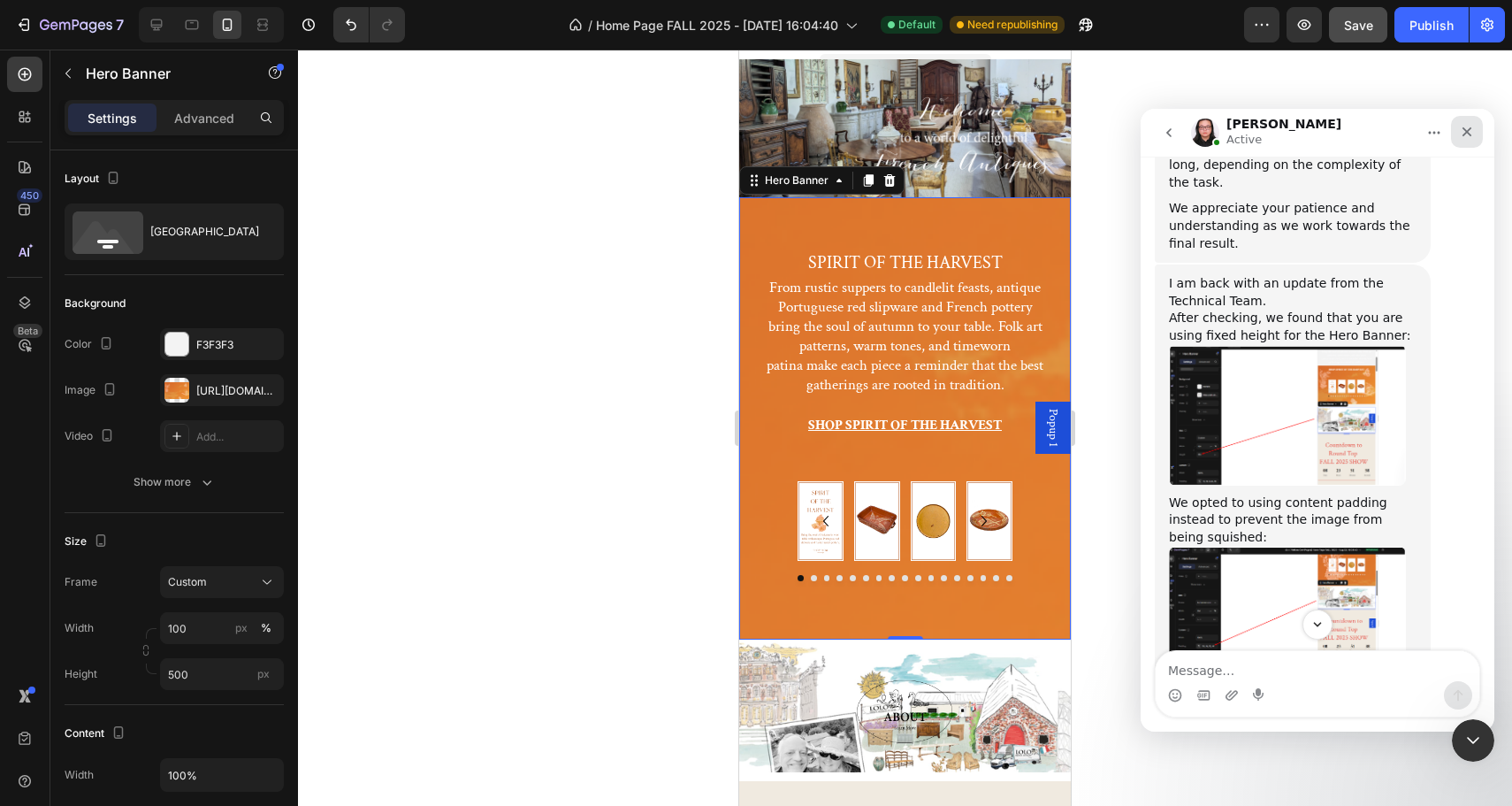
click at [1465, 129] on icon "Close" at bounding box center [1467, 132] width 9 height 9
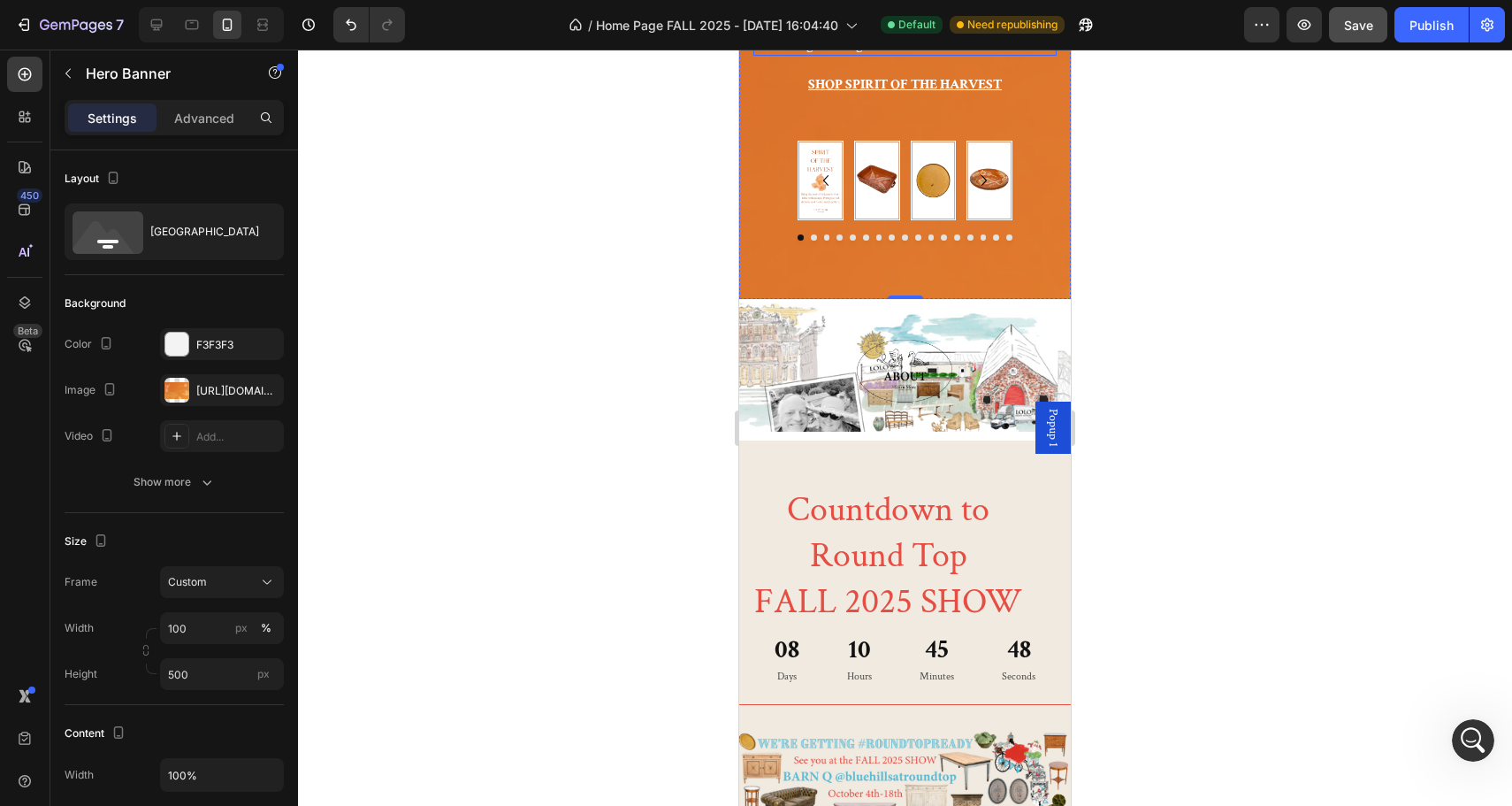
scroll to position [344, 0]
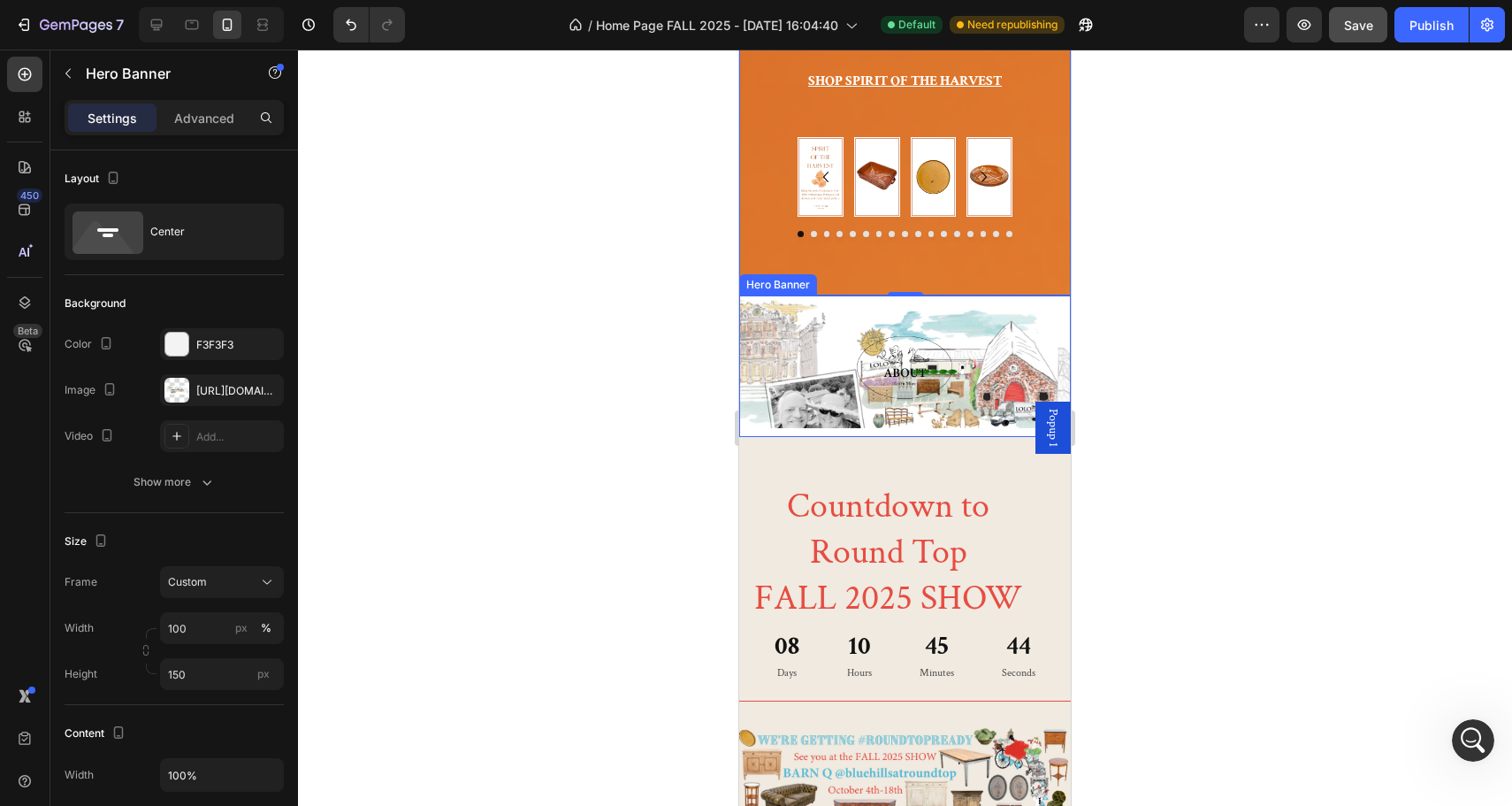
click at [767, 313] on div "Background Image" at bounding box center [904, 397] width 331 height 199
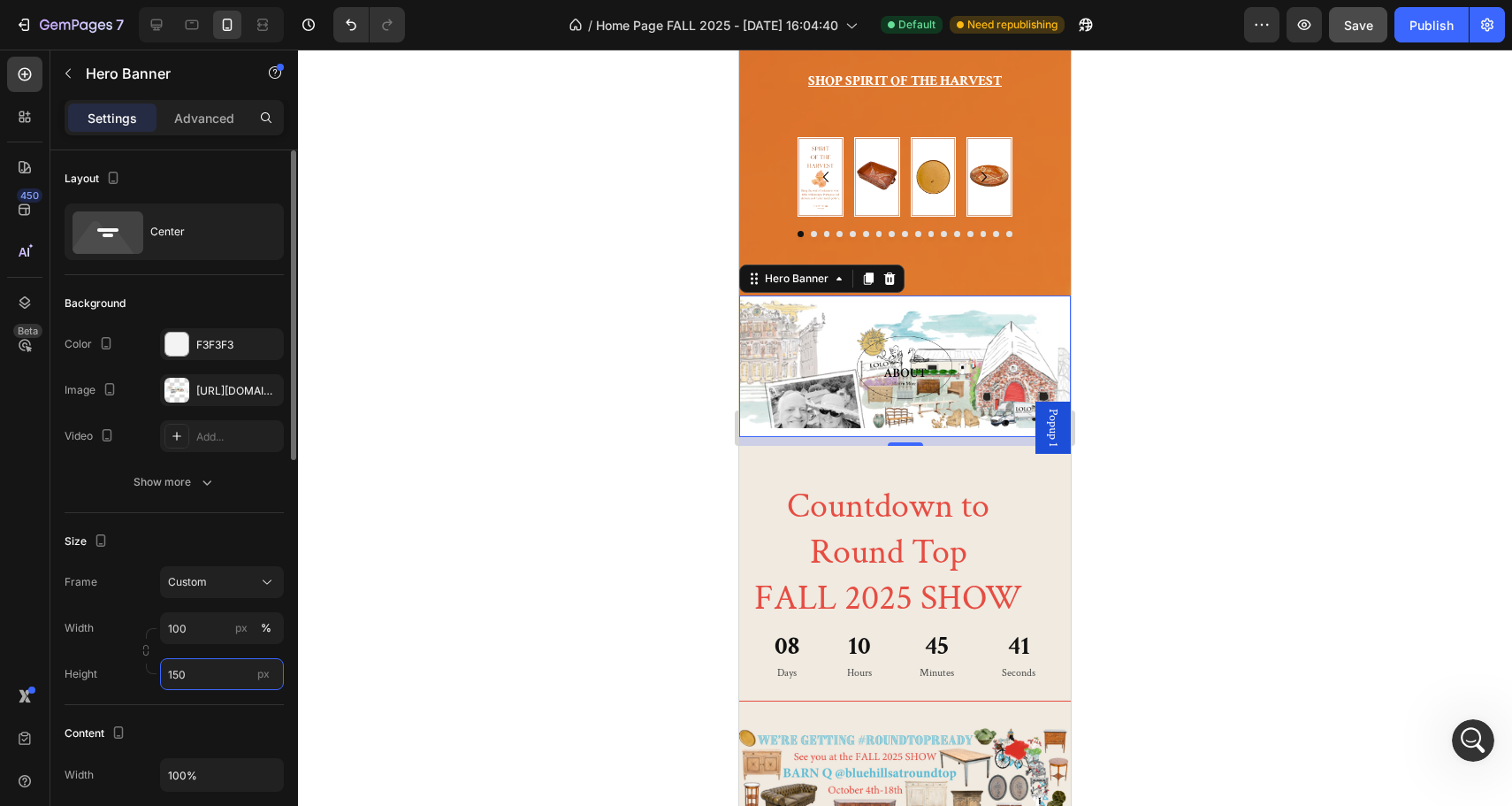
click at [185, 671] on input "150" at bounding box center [222, 674] width 124 height 32
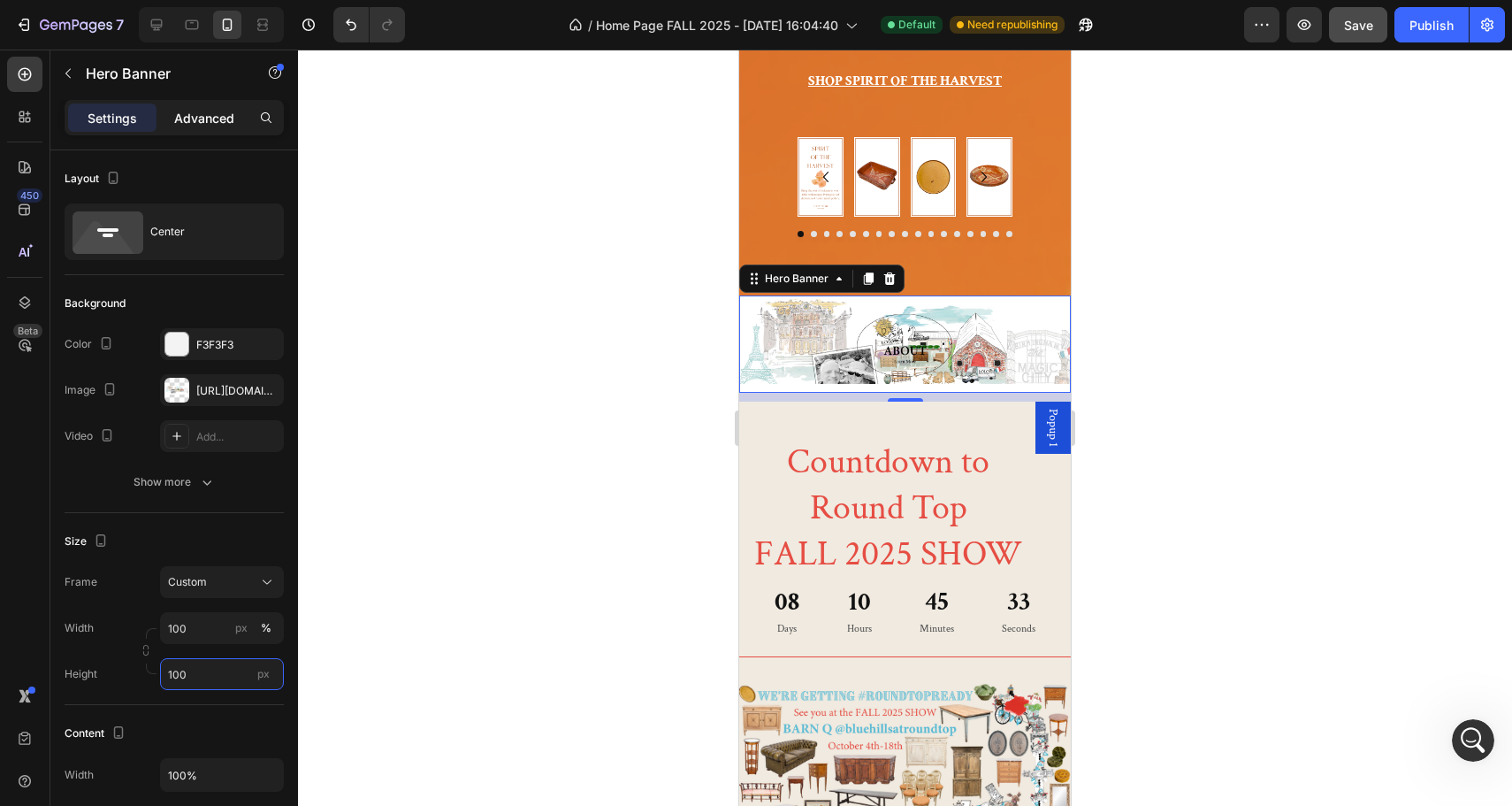
type input "100"
click at [223, 117] on p "Advanced" at bounding box center [204, 118] width 60 height 19
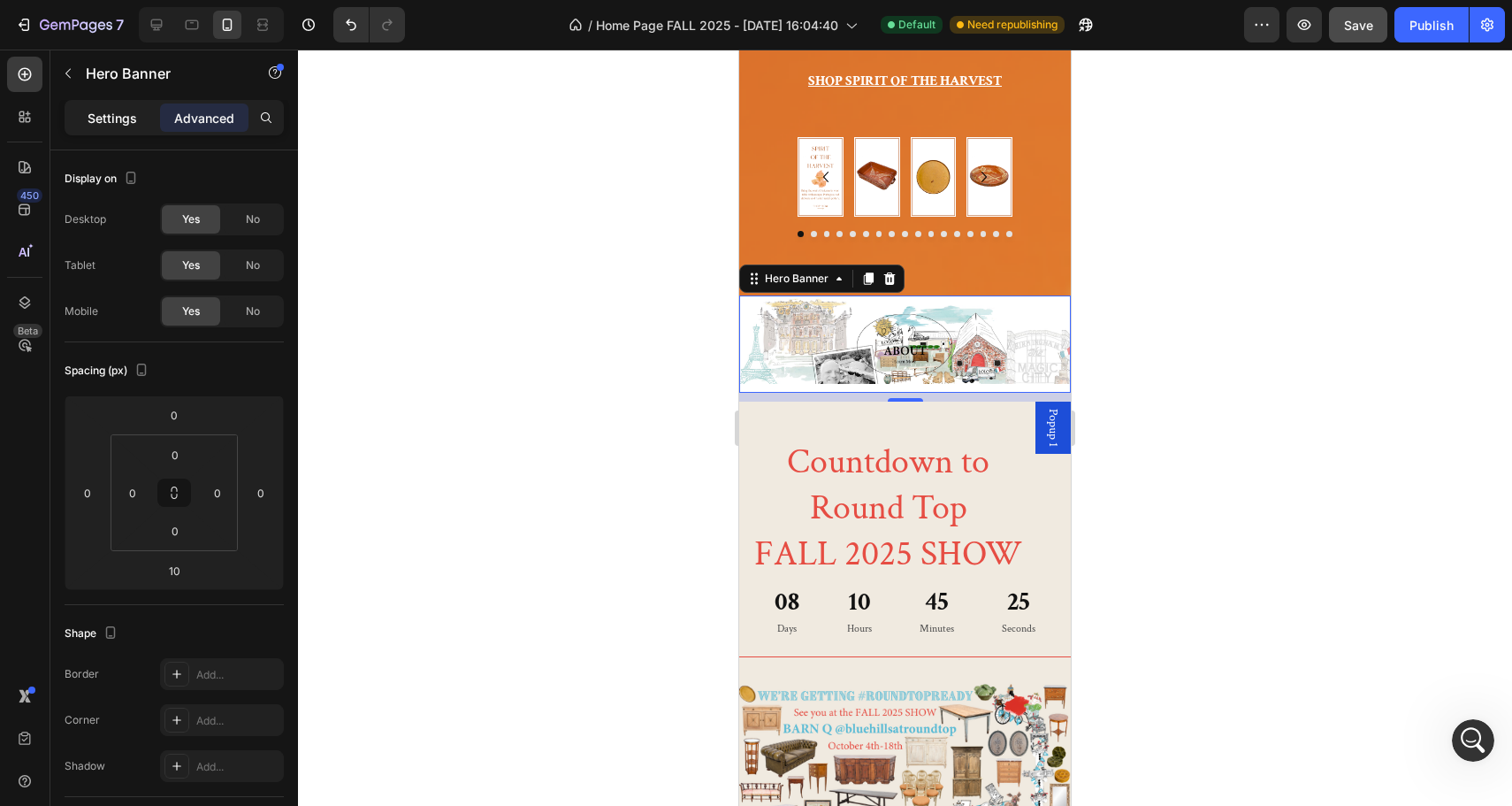
click at [125, 120] on p "Settings" at bounding box center [112, 118] width 50 height 19
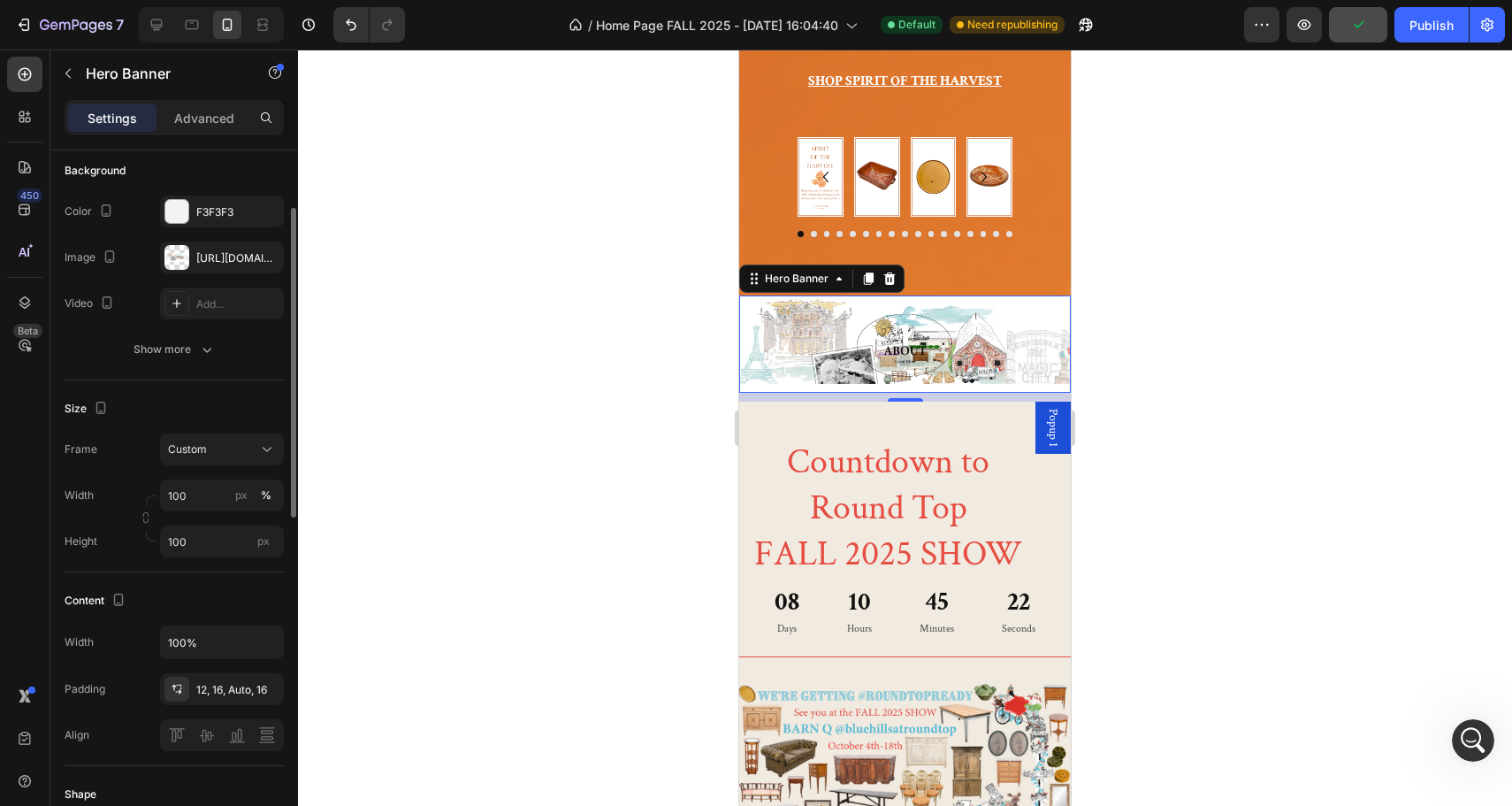
scroll to position [142, 0]
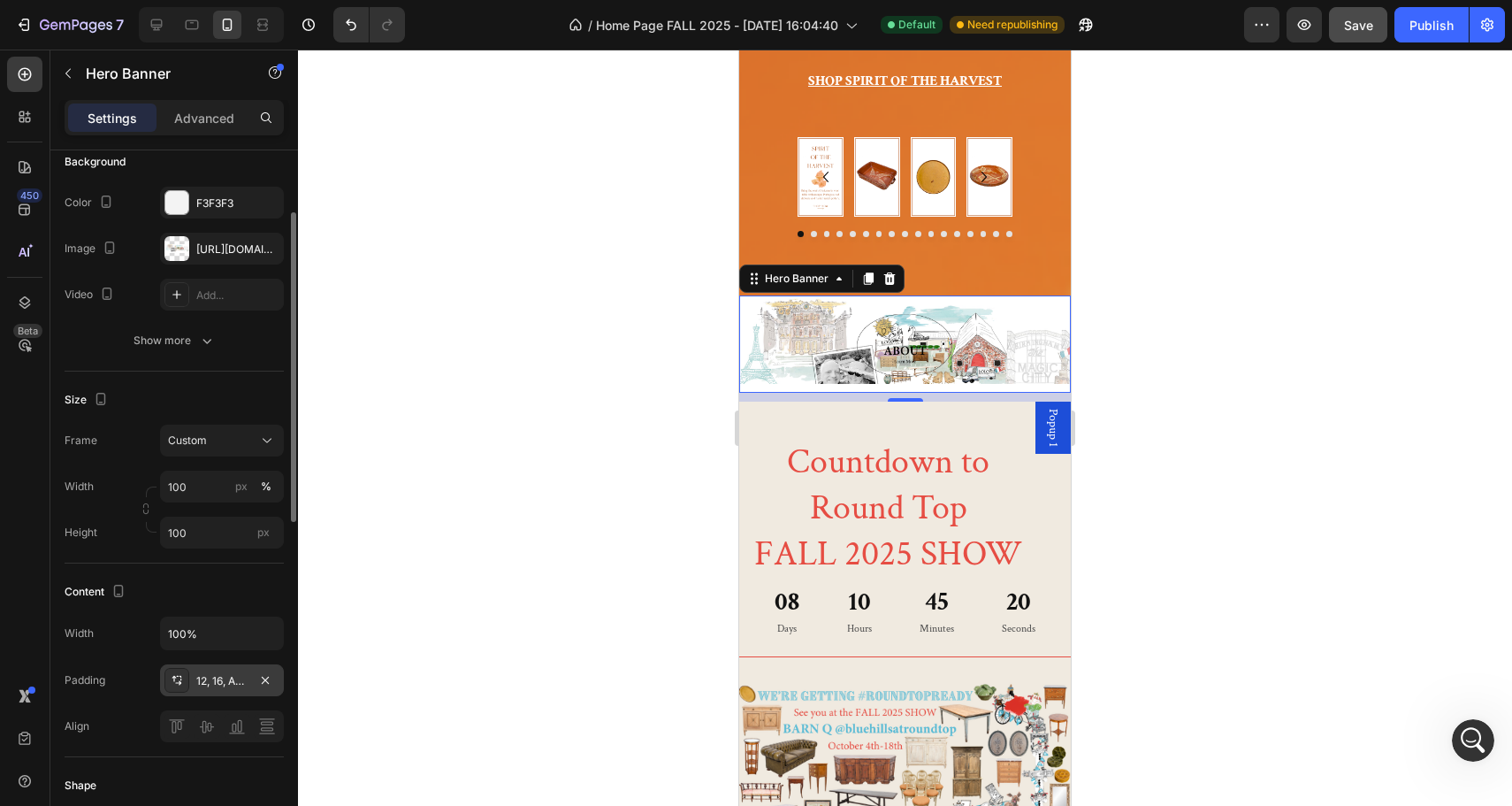
click at [206, 679] on div "12, 16, Auto, 16" at bounding box center [221, 680] width 52 height 16
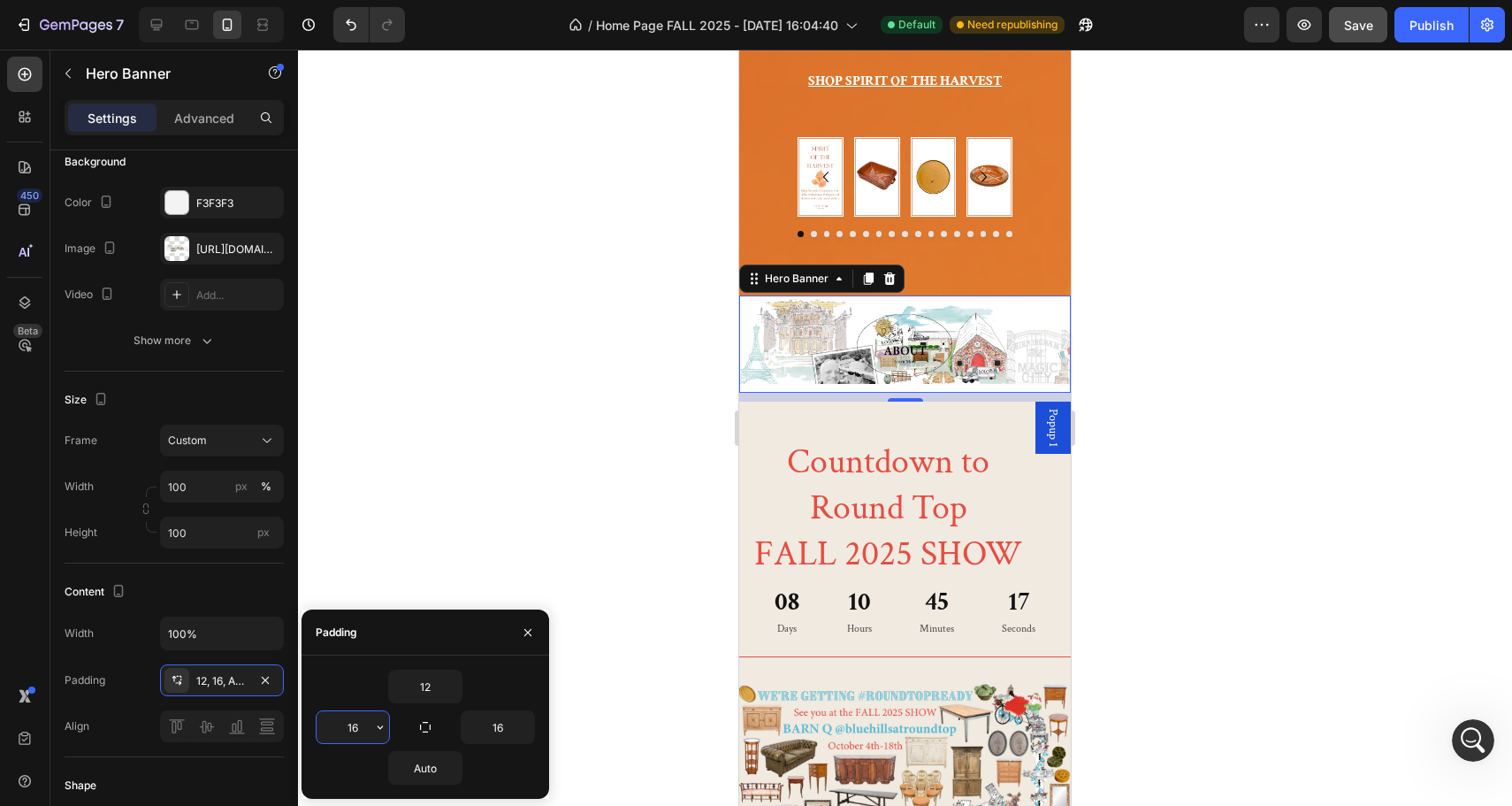
click at [362, 723] on input "16" at bounding box center [352, 727] width 72 height 32
type input "50"
click at [438, 679] on input "12" at bounding box center [425, 686] width 72 height 32
type input "16"
click at [489, 722] on input "16" at bounding box center [497, 727] width 72 height 32
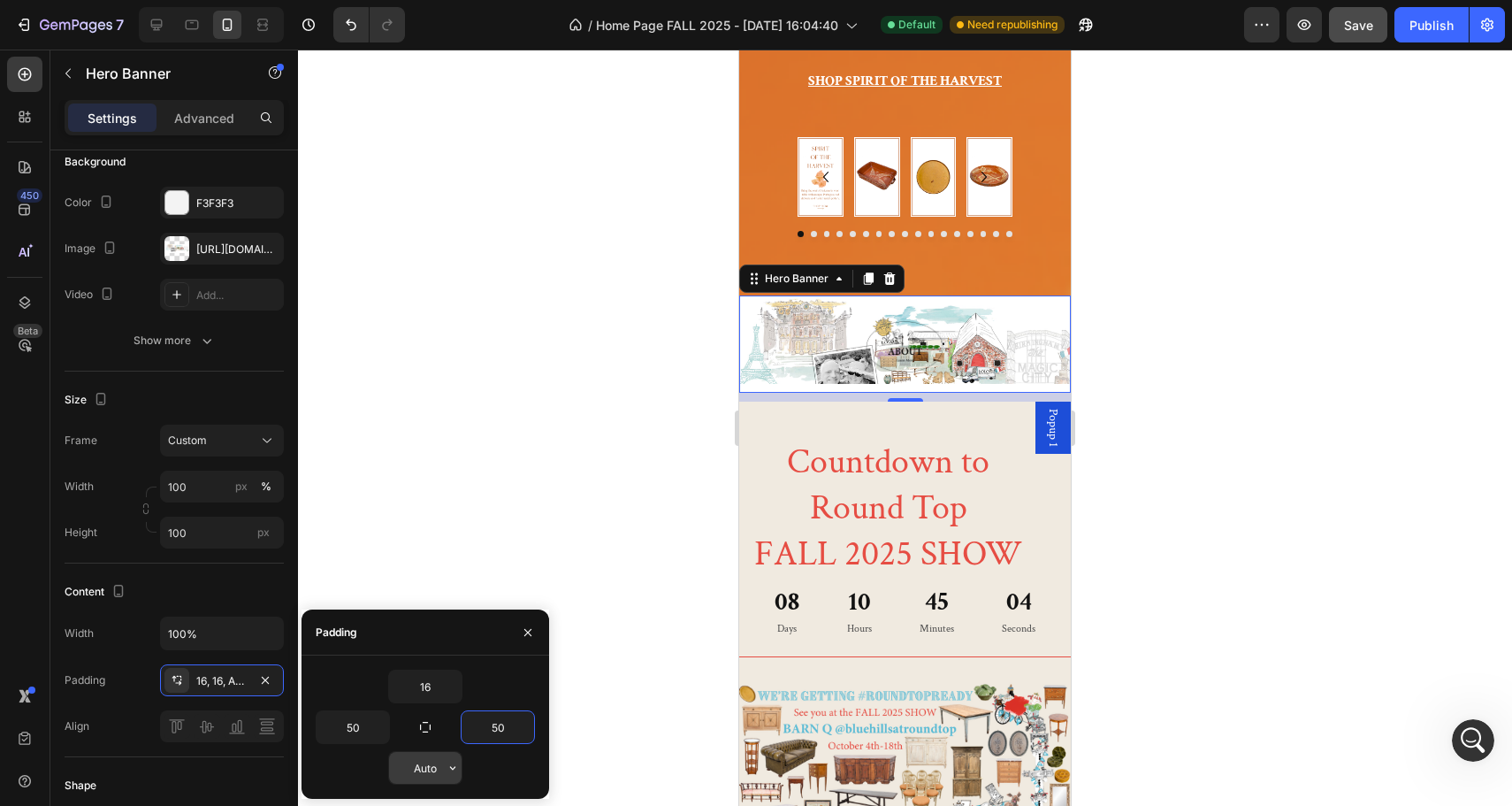
type input "50"
click at [432, 764] on input "Auto" at bounding box center [425, 768] width 72 height 32
type input "16"
click at [425, 516] on div at bounding box center [905, 428] width 1214 height 756
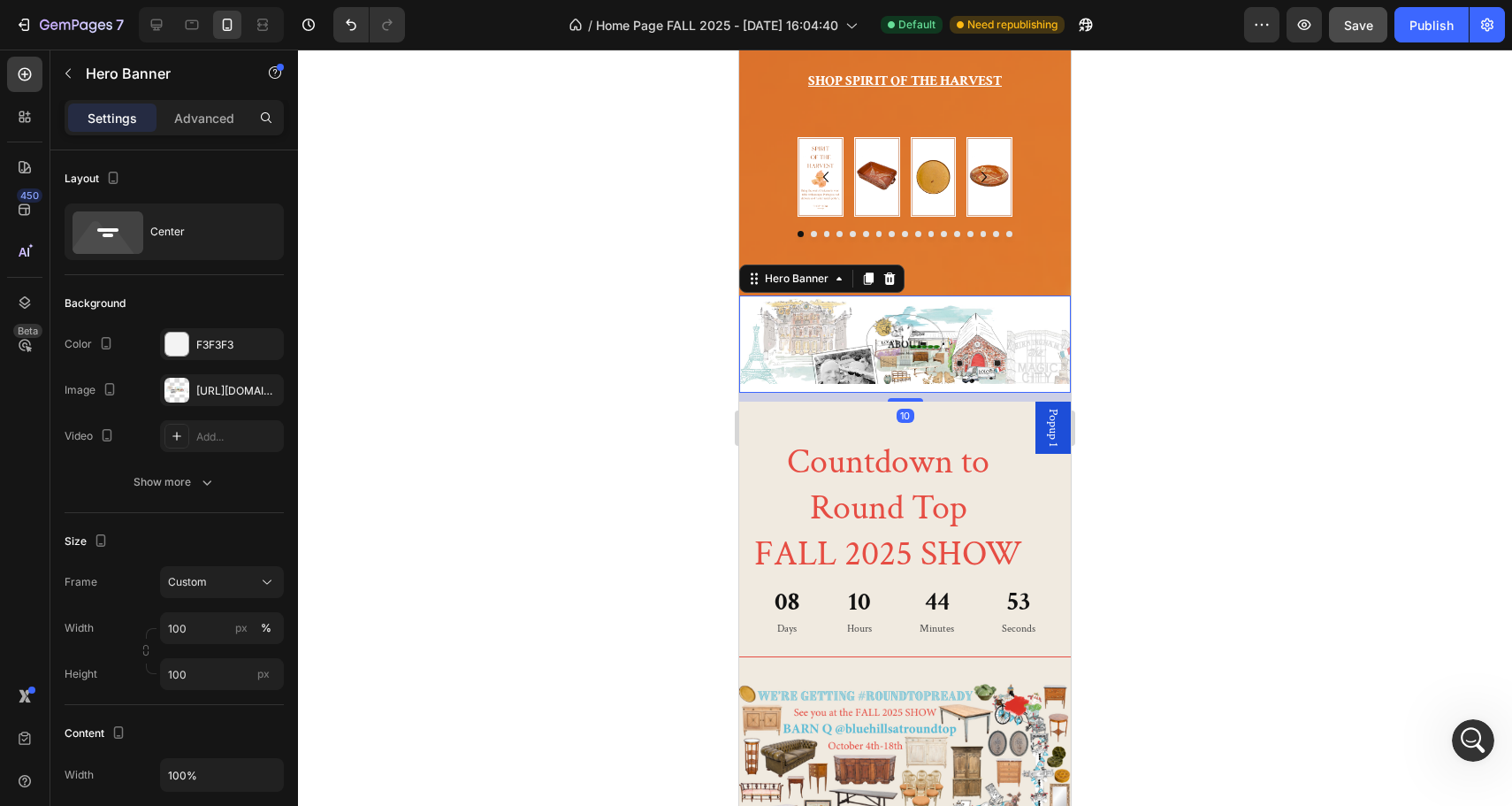
click at [773, 332] on div "Image" at bounding box center [904, 340] width 331 height 82
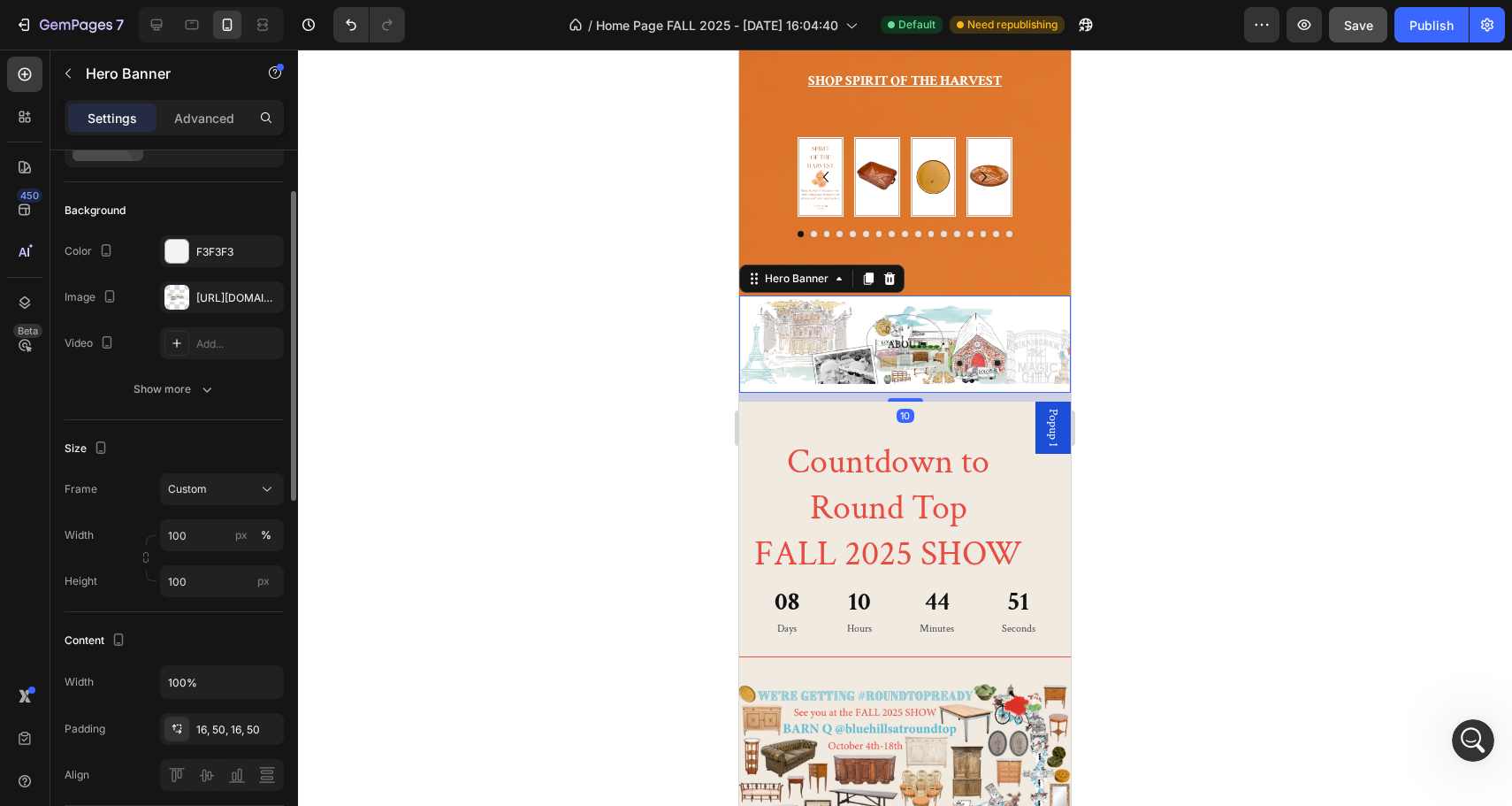
scroll to position [112, 0]
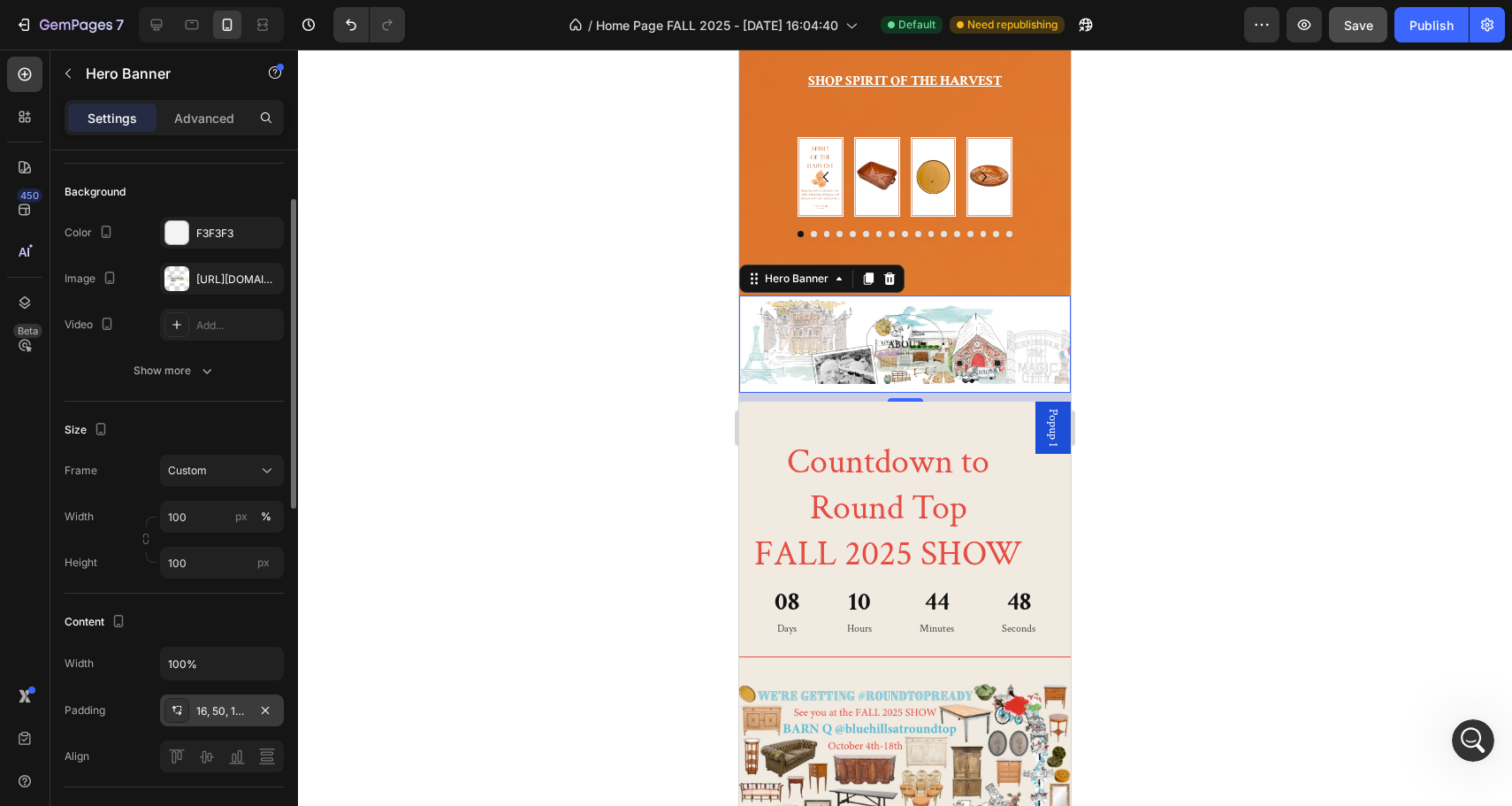
click at [207, 706] on div "16, 50, 16, 50" at bounding box center [221, 710] width 52 height 16
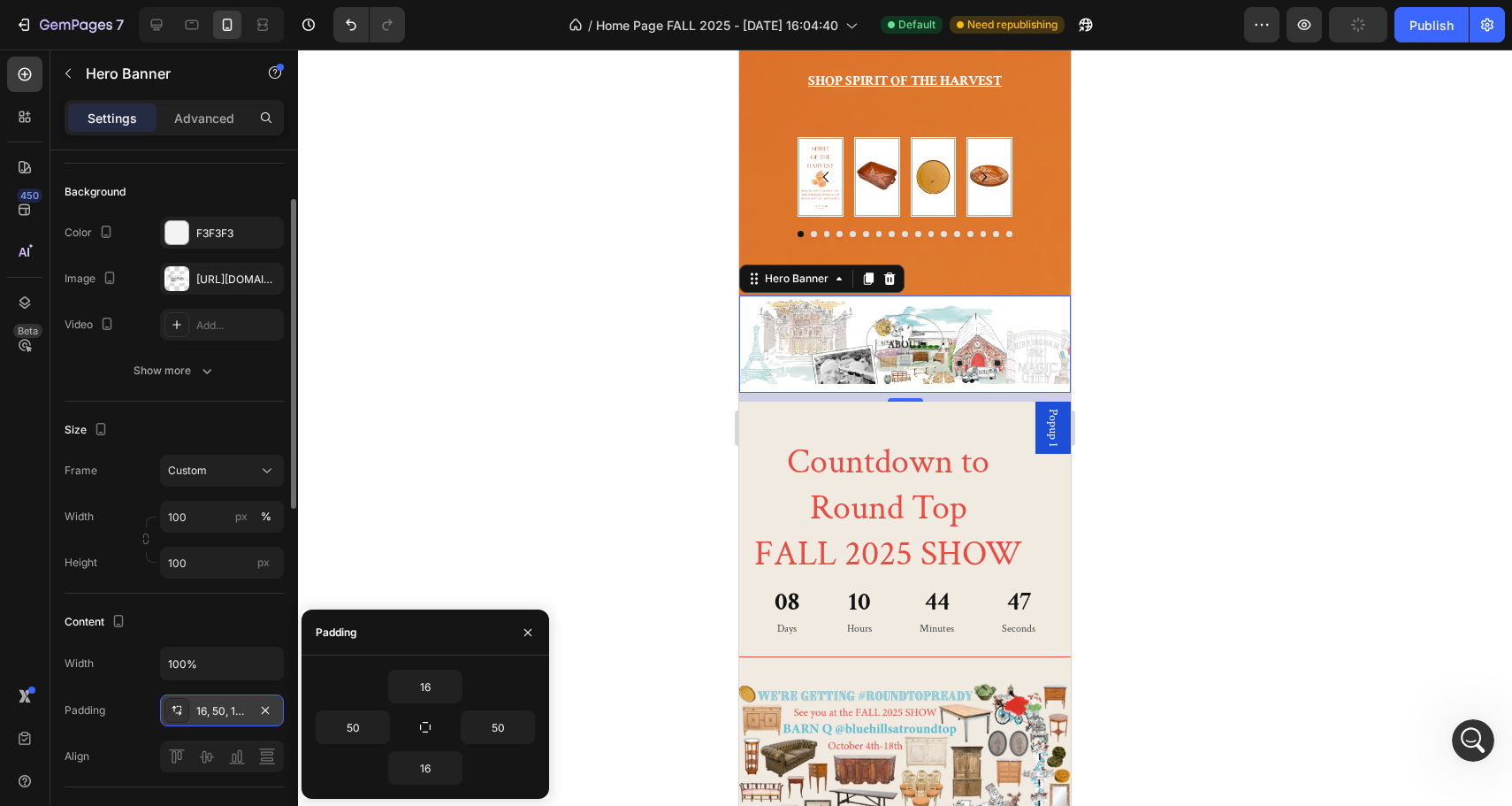
click at [207, 706] on div "16, 50, 16, 50" at bounding box center [221, 710] width 52 height 16
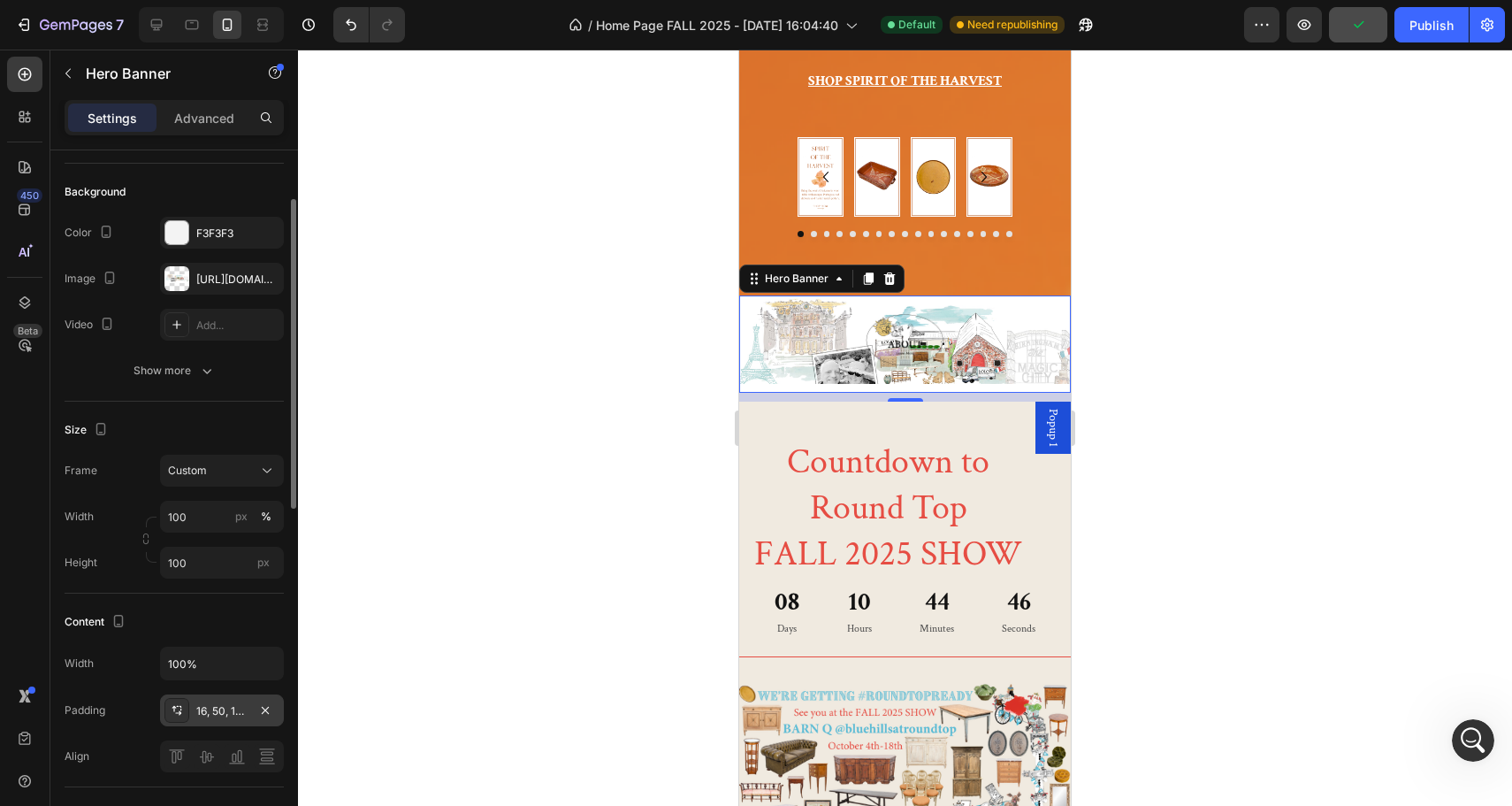
click at [207, 706] on div "16, 50, 16, 50" at bounding box center [221, 710] width 52 height 16
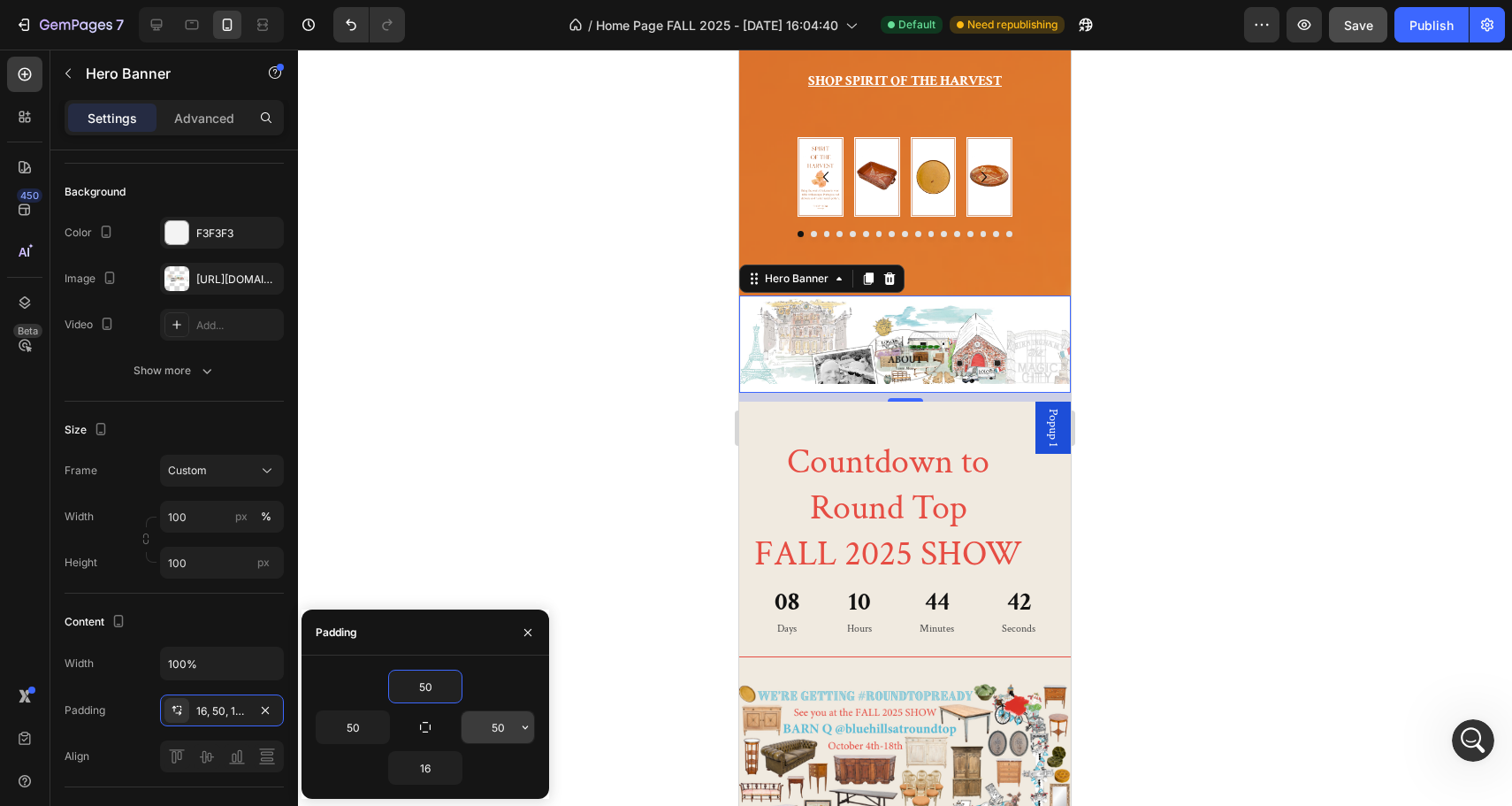
type input "50"
click at [497, 721] on input "50" at bounding box center [497, 727] width 72 height 32
type input "16"
click at [423, 771] on input "16" at bounding box center [425, 768] width 72 height 32
type input "50"
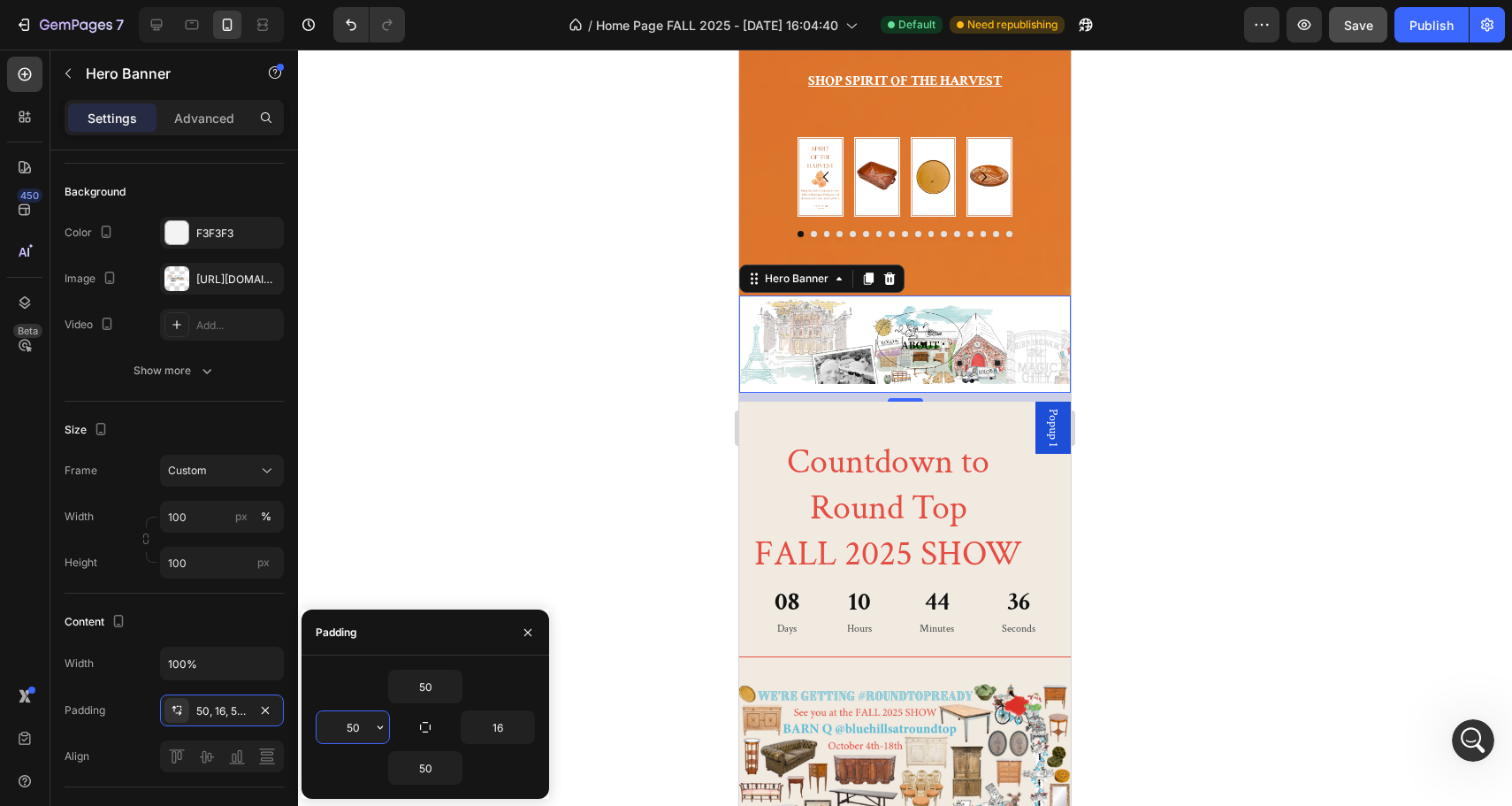
click at [355, 724] on input "50" at bounding box center [352, 727] width 72 height 32
type input "16"
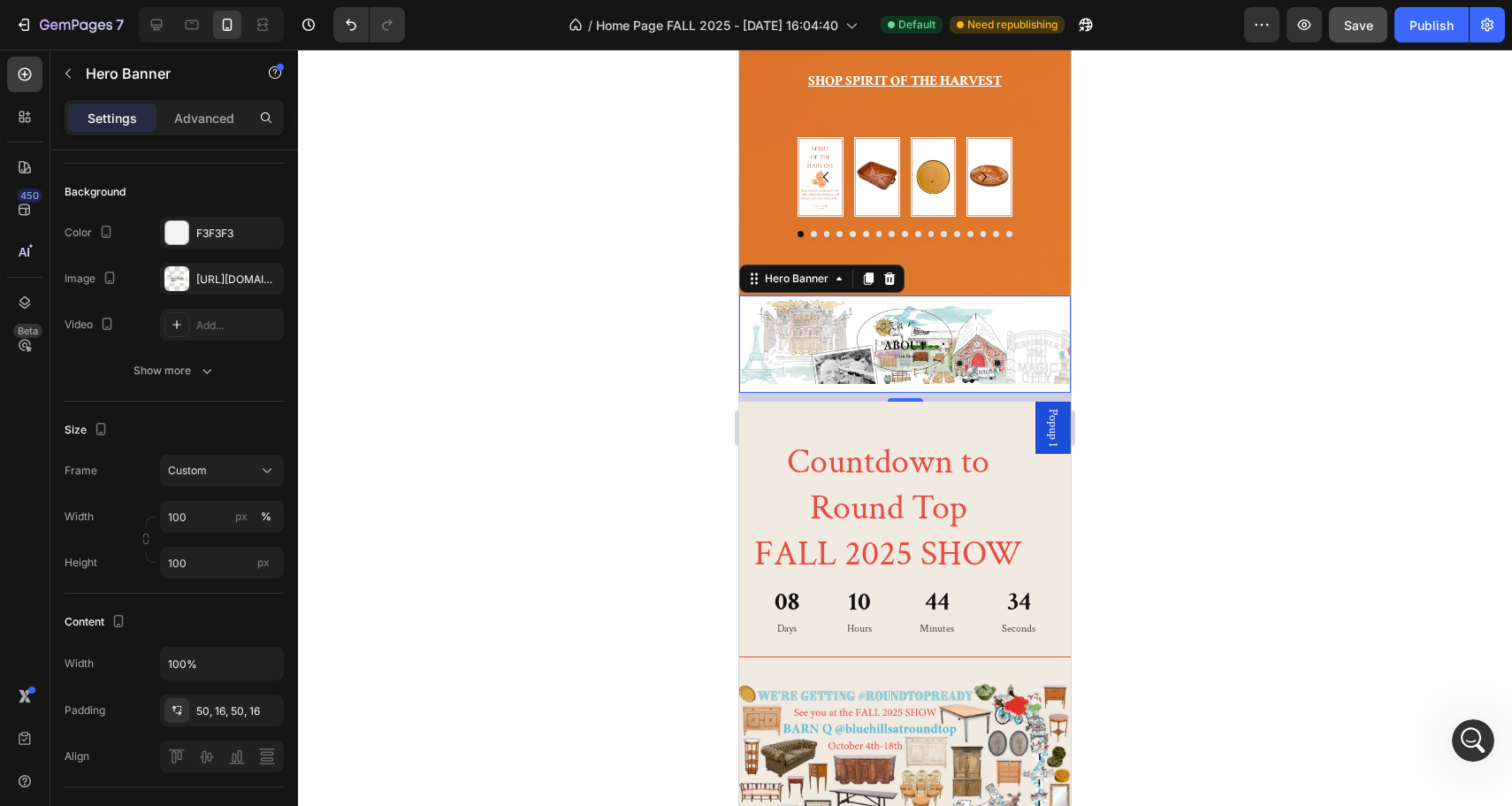
click at [593, 612] on div at bounding box center [905, 428] width 1214 height 756
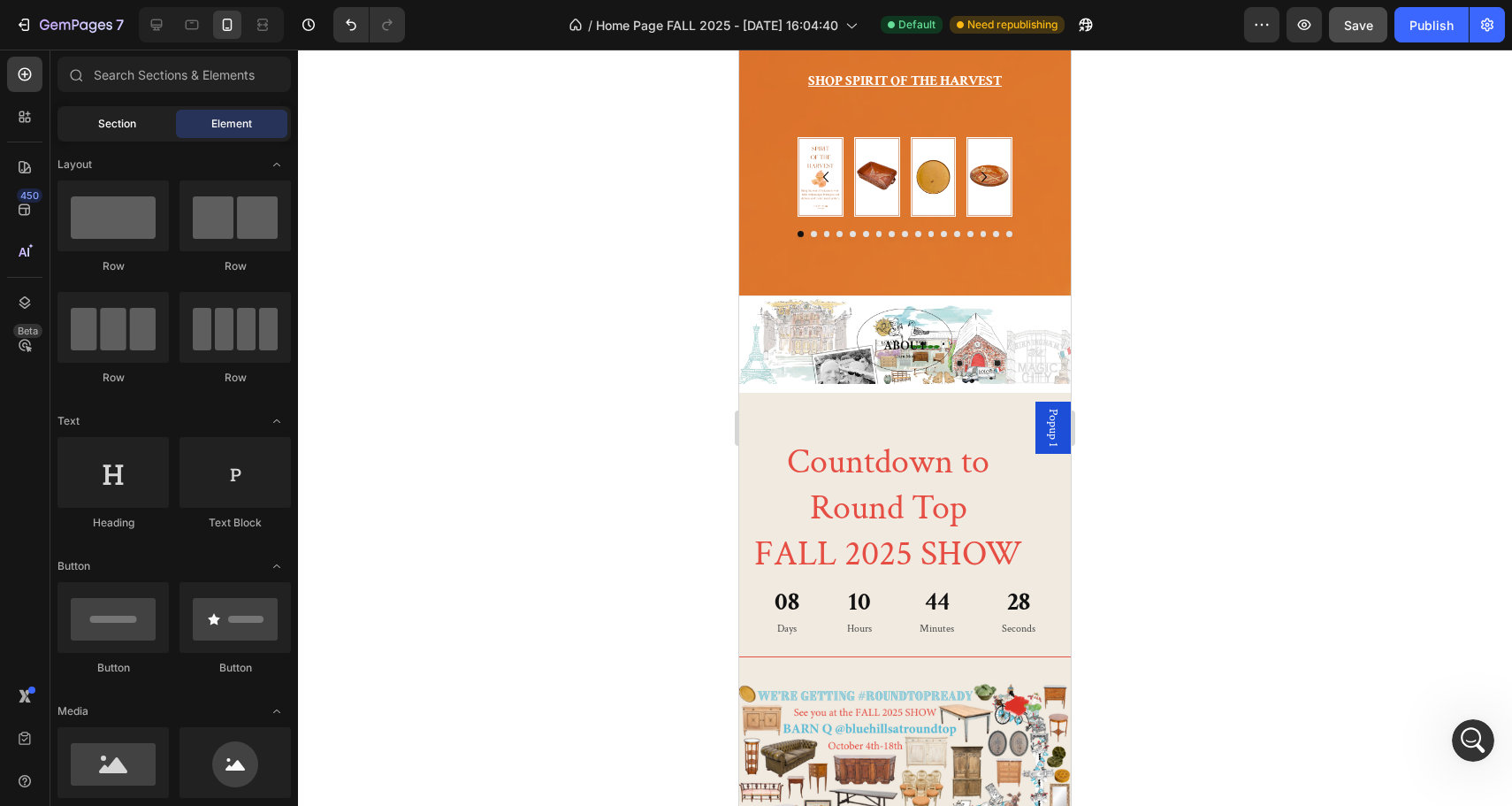
click at [114, 127] on span "Section" at bounding box center [117, 123] width 38 height 16
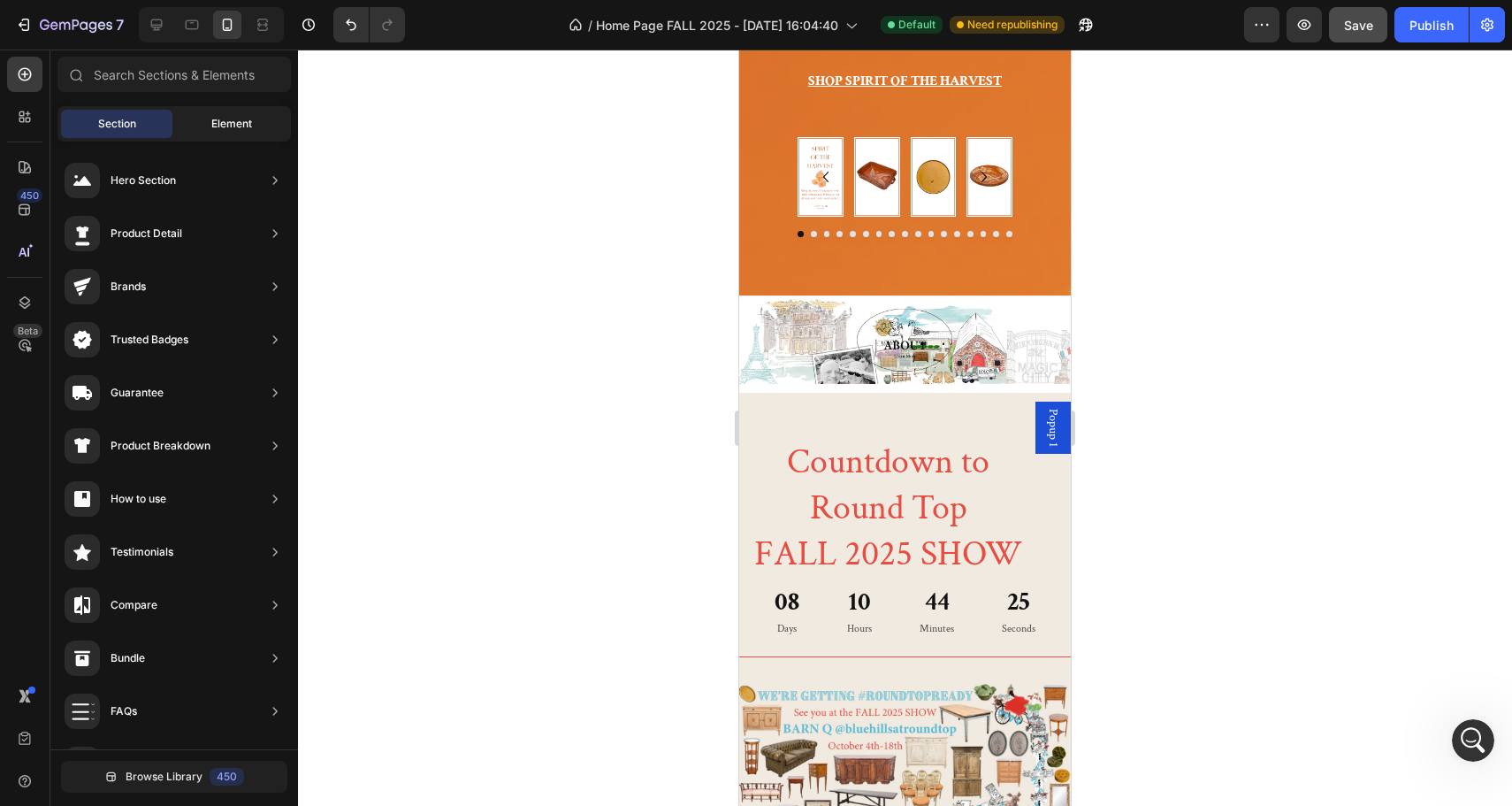
click at [223, 115] on span "Element" at bounding box center [231, 123] width 40 height 16
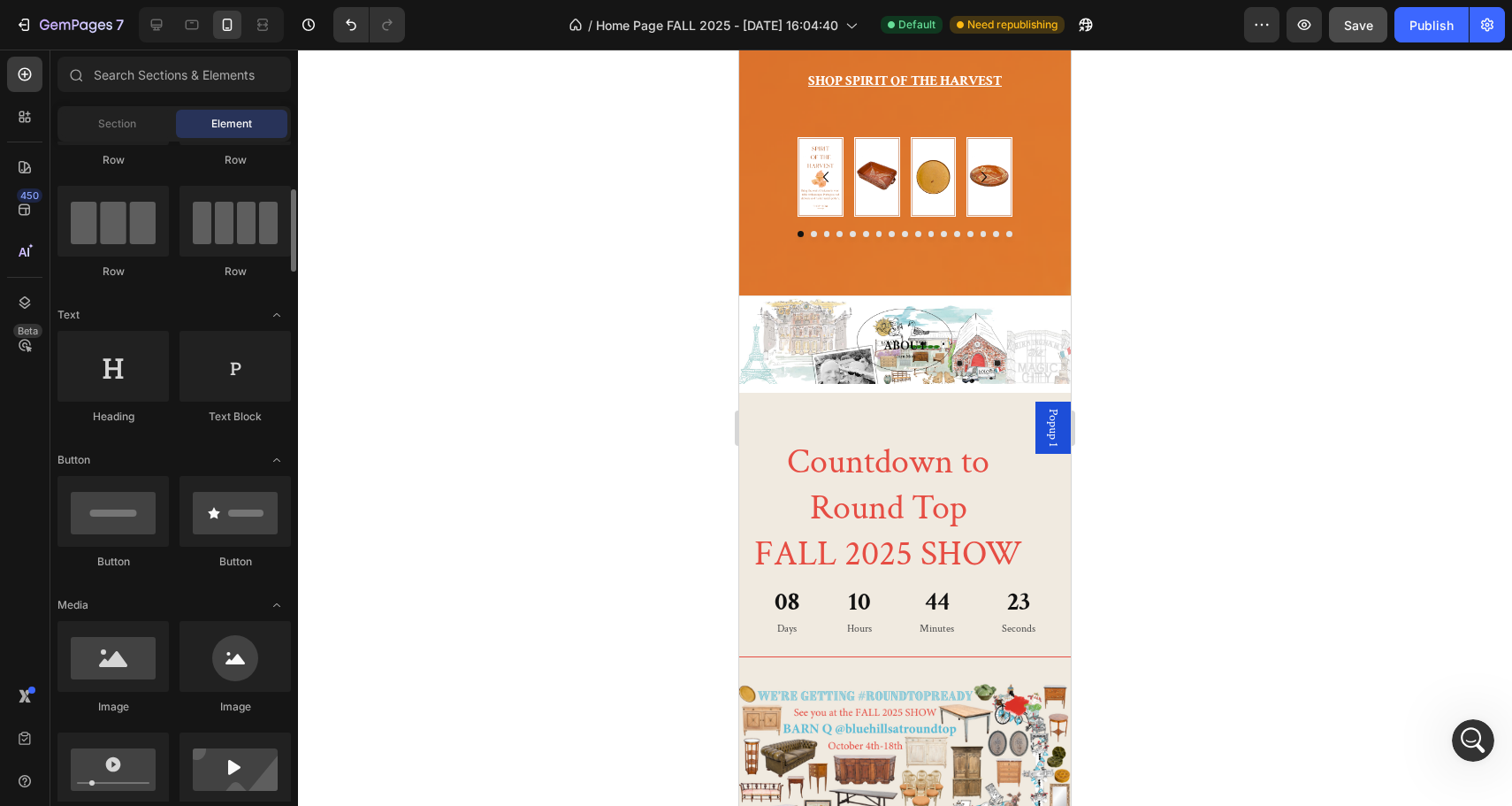
scroll to position [161, 0]
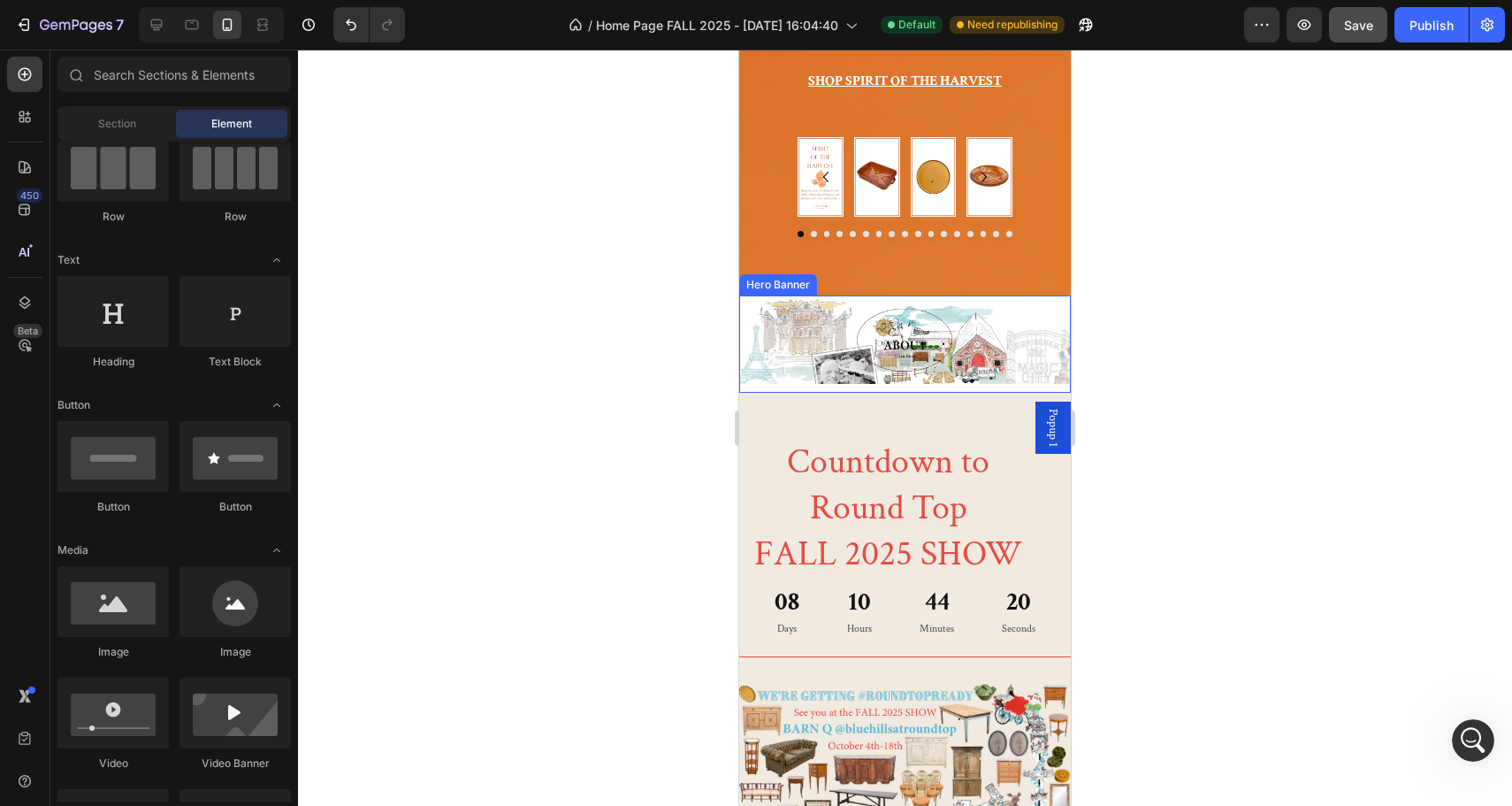
click at [748, 348] on div "Image" at bounding box center [904, 340] width 331 height 154
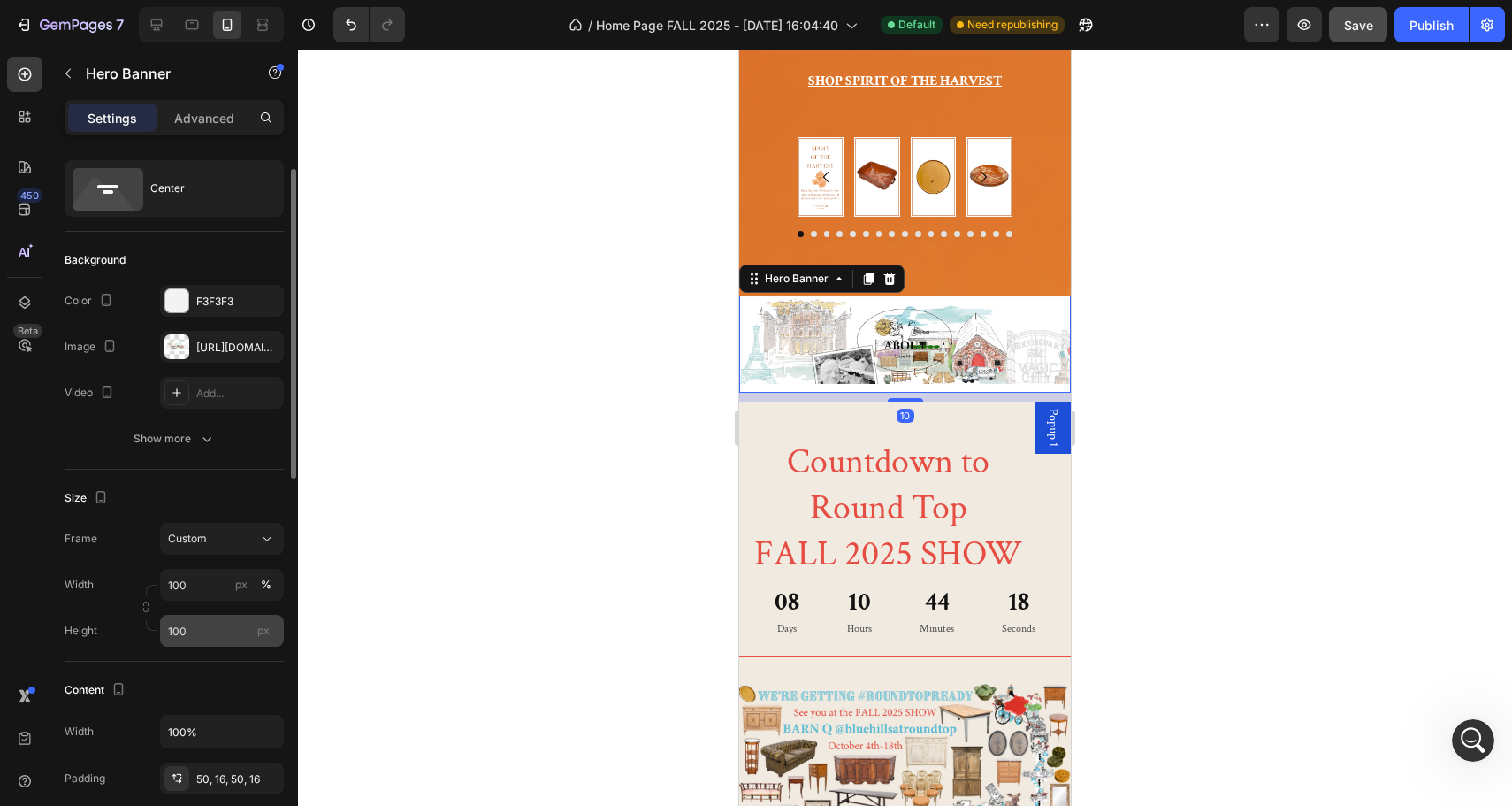
scroll to position [115, 0]
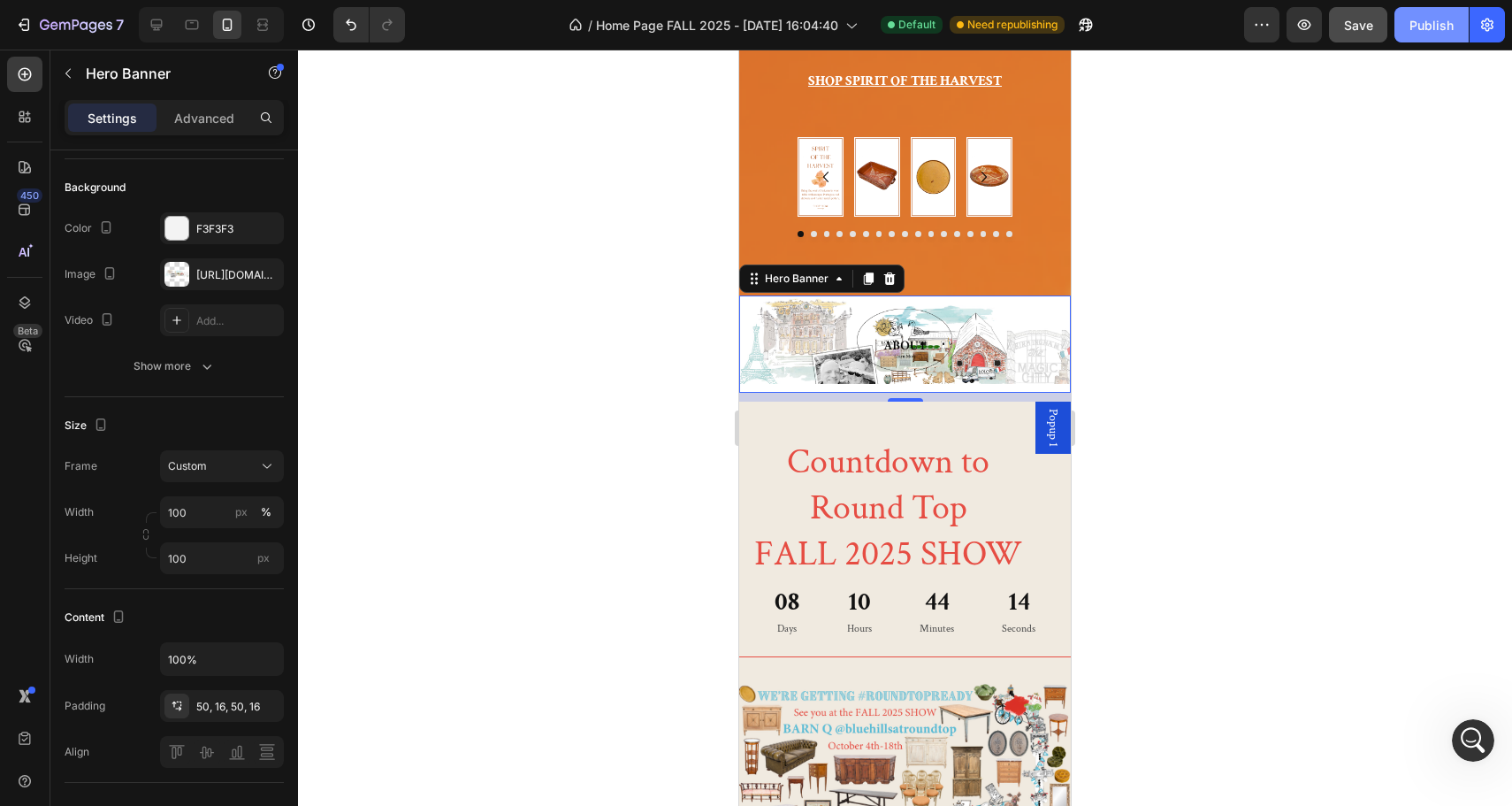
click at [1439, 26] on div "Publish" at bounding box center [1430, 25] width 44 height 19
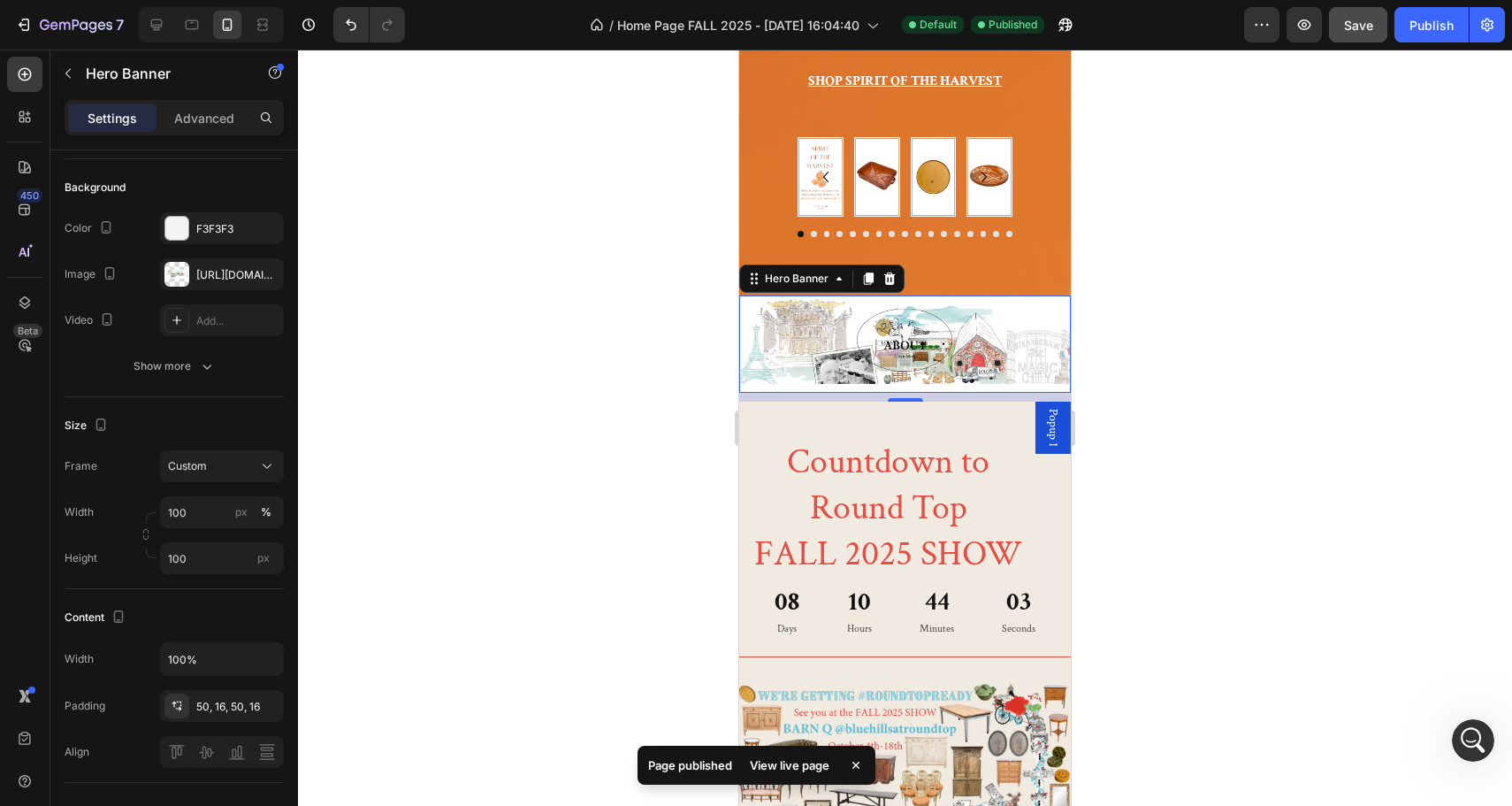
click at [791, 767] on div "View live page" at bounding box center [789, 765] width 100 height 24
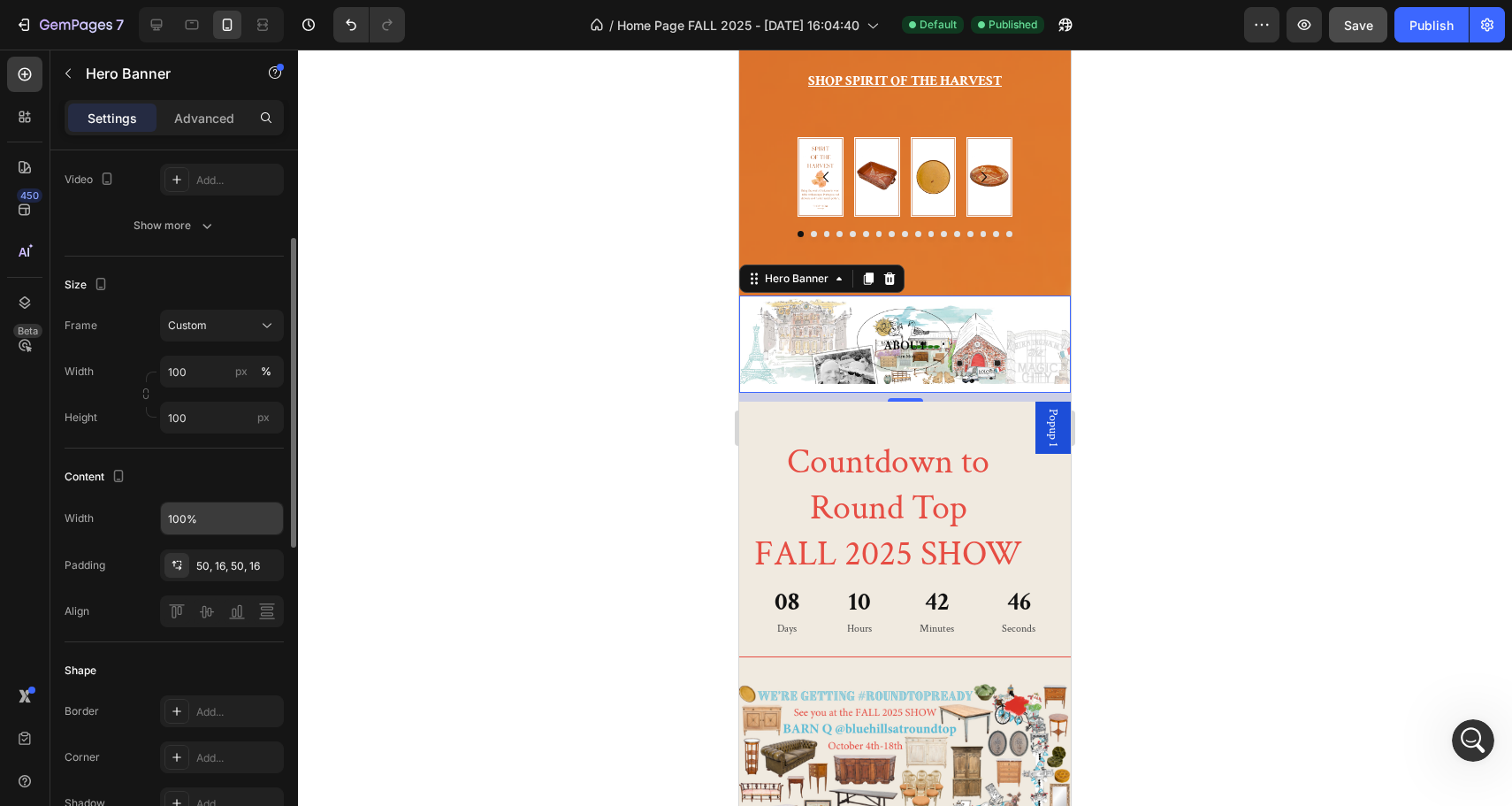
scroll to position [239, 0]
